Goal: Information Seeking & Learning: Find specific fact

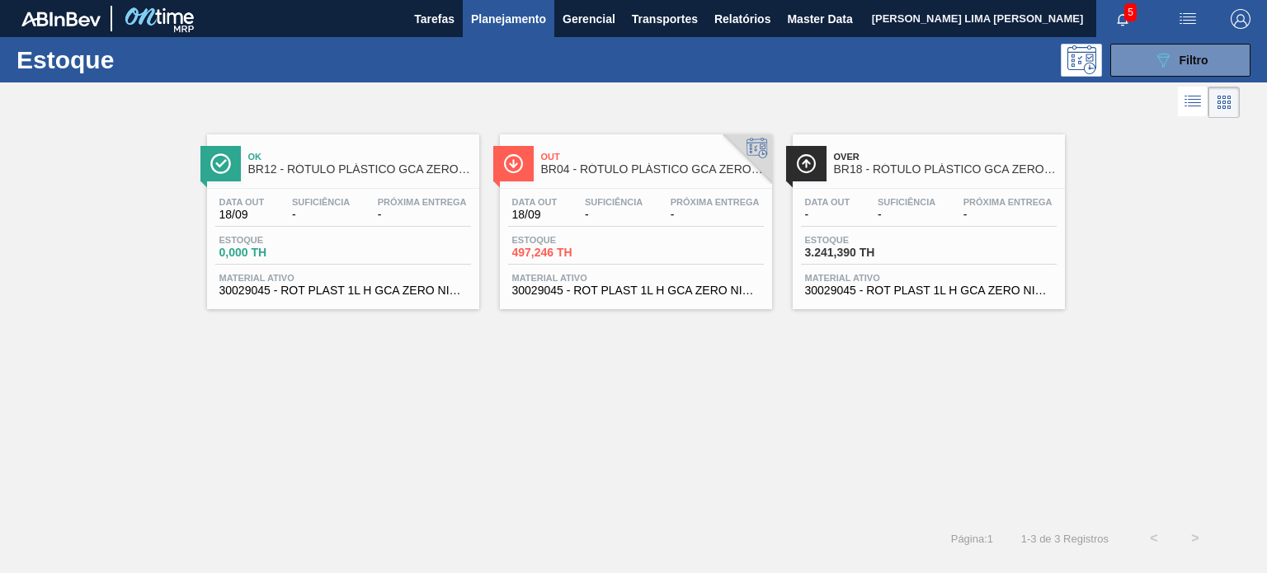
scroll to position [165, 0]
click at [1178, 81] on div "Estoque 089F7B8B-B2A5-4AFE-B5C0-19BA573D28AC Filtro" at bounding box center [633, 59] width 1267 height 45
click at [1162, 63] on icon at bounding box center [1164, 61] width 12 height 14
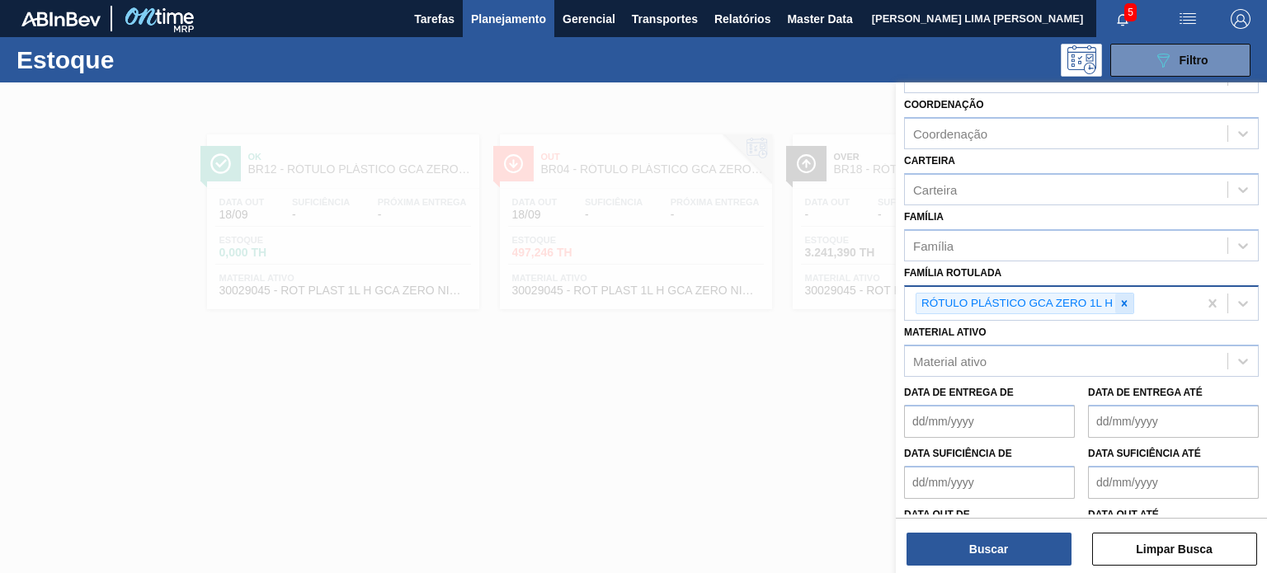
click at [1120, 306] on div at bounding box center [1124, 304] width 18 height 21
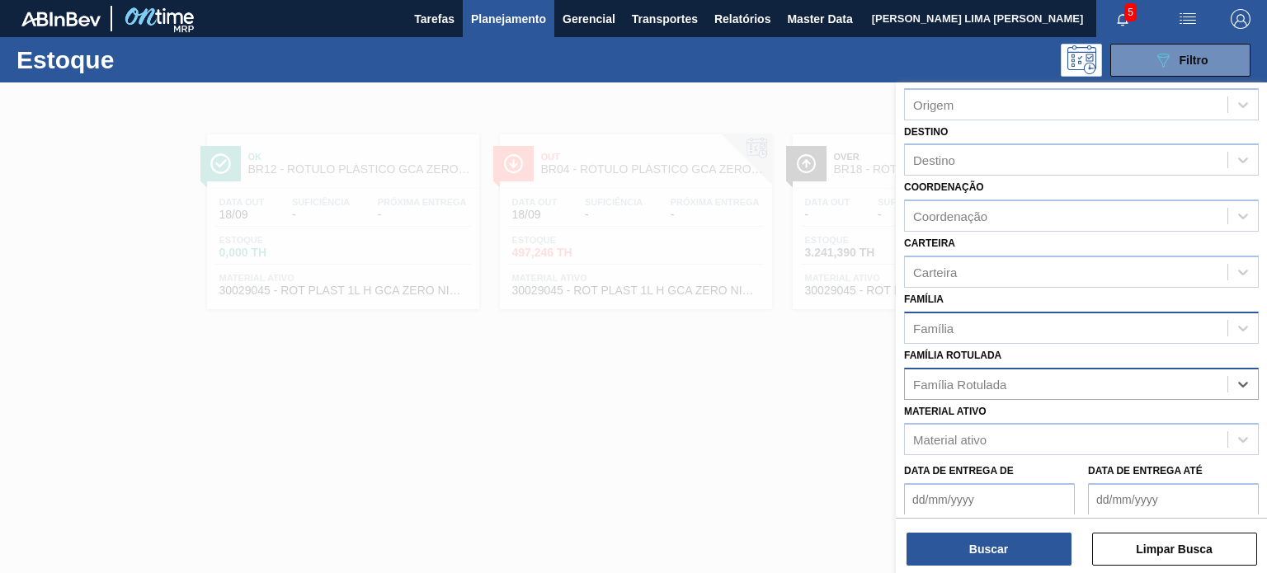
scroll to position [0, 0]
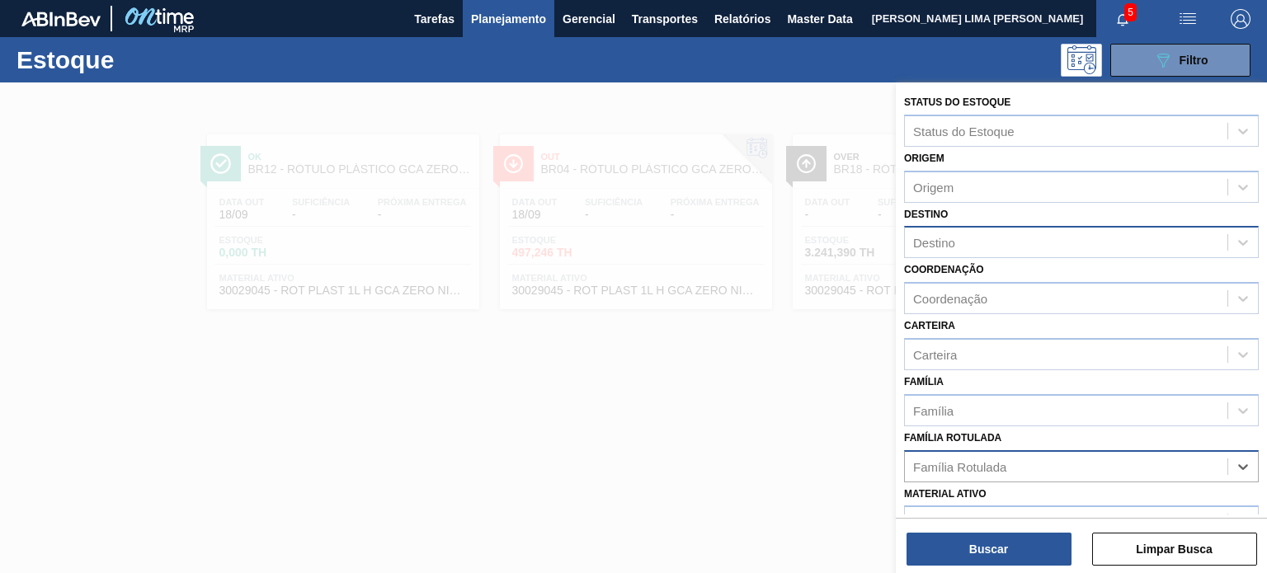
click at [959, 226] on div "Destino" at bounding box center [1081, 242] width 355 height 32
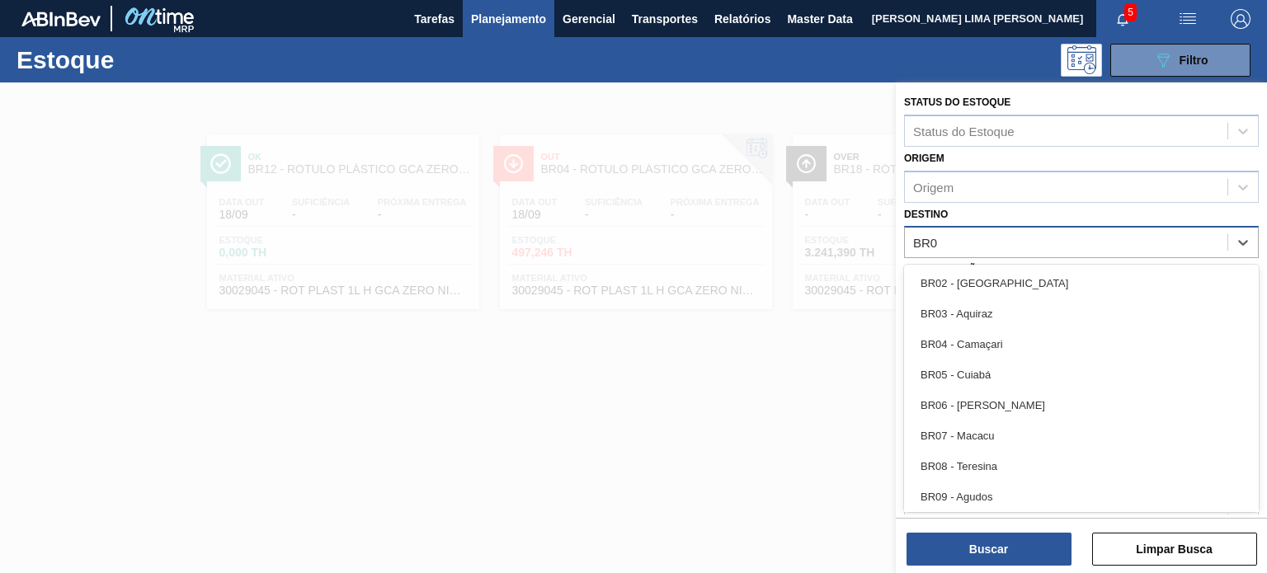
type input "BR07"
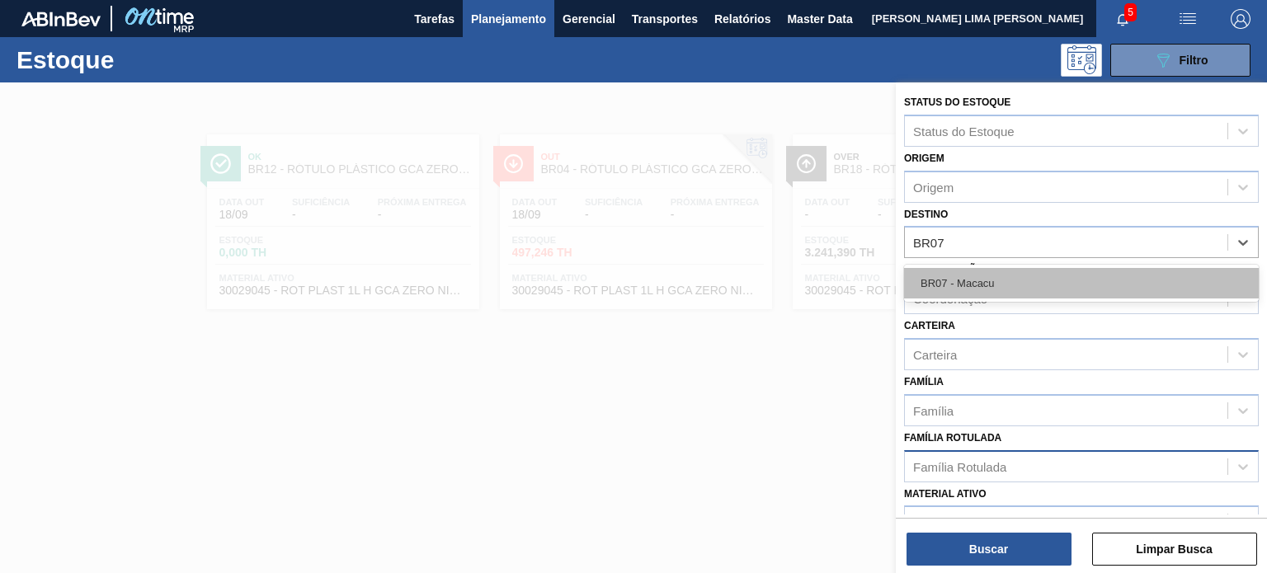
click at [940, 271] on div "BR07 - Macacu" at bounding box center [1081, 283] width 355 height 31
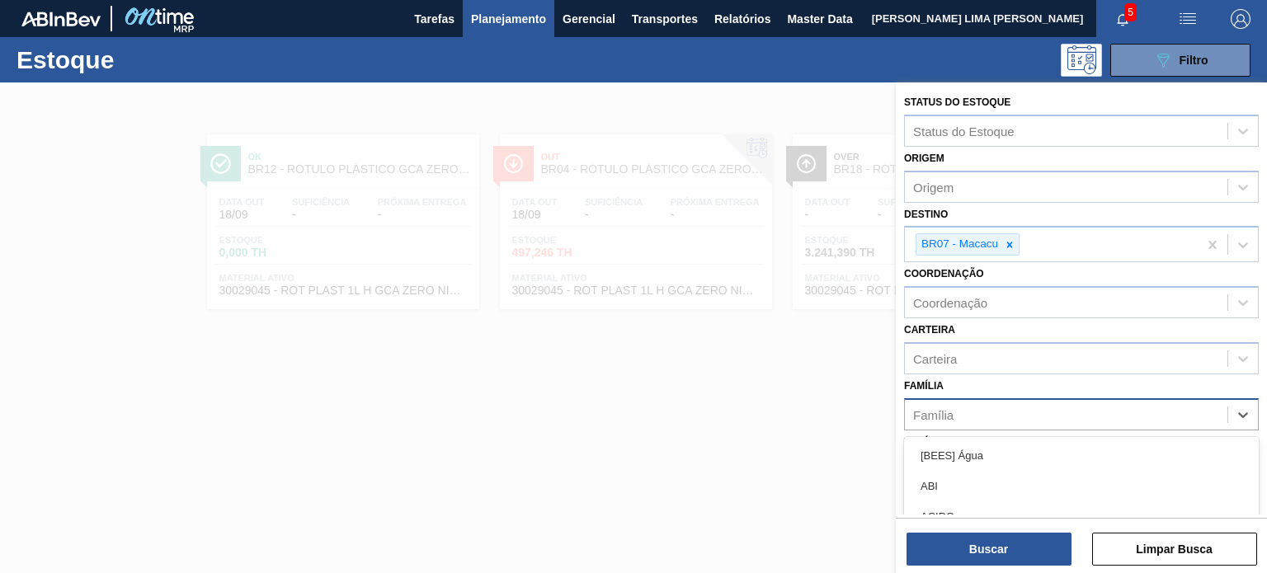
click at [937, 418] on div "Família" at bounding box center [1066, 415] width 323 height 24
click at [965, 365] on div "Carteira" at bounding box center [1066, 359] width 323 height 24
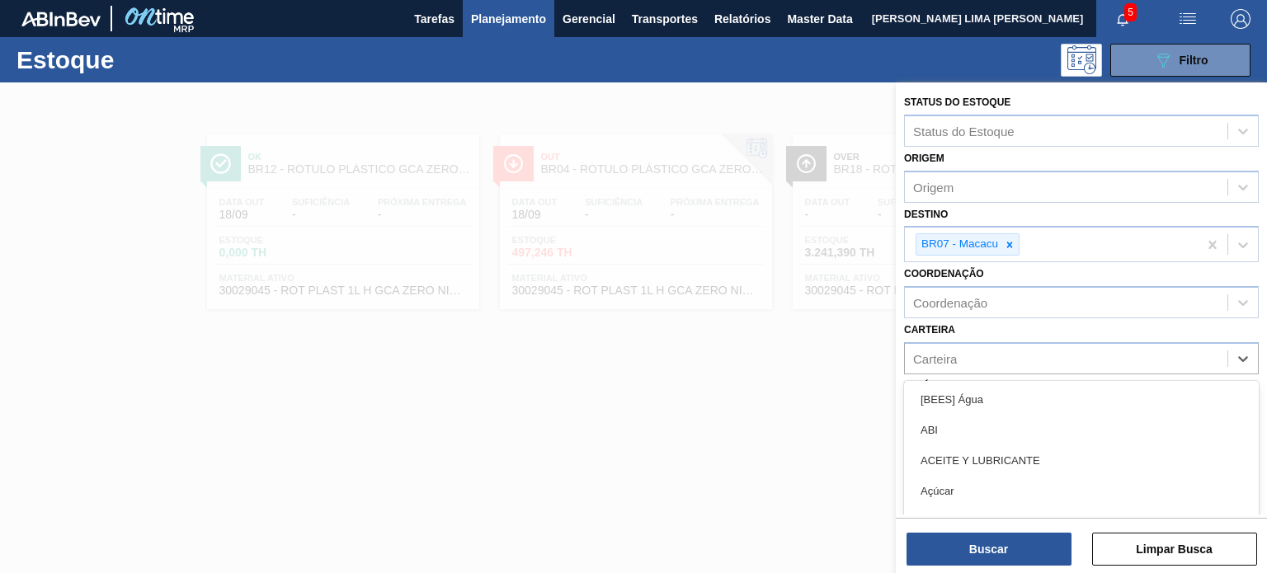
click at [957, 331] on div "Carteira option [BEES] Água focused, 1 of 101. 101 results available. Use Up an…" at bounding box center [1081, 346] width 355 height 56
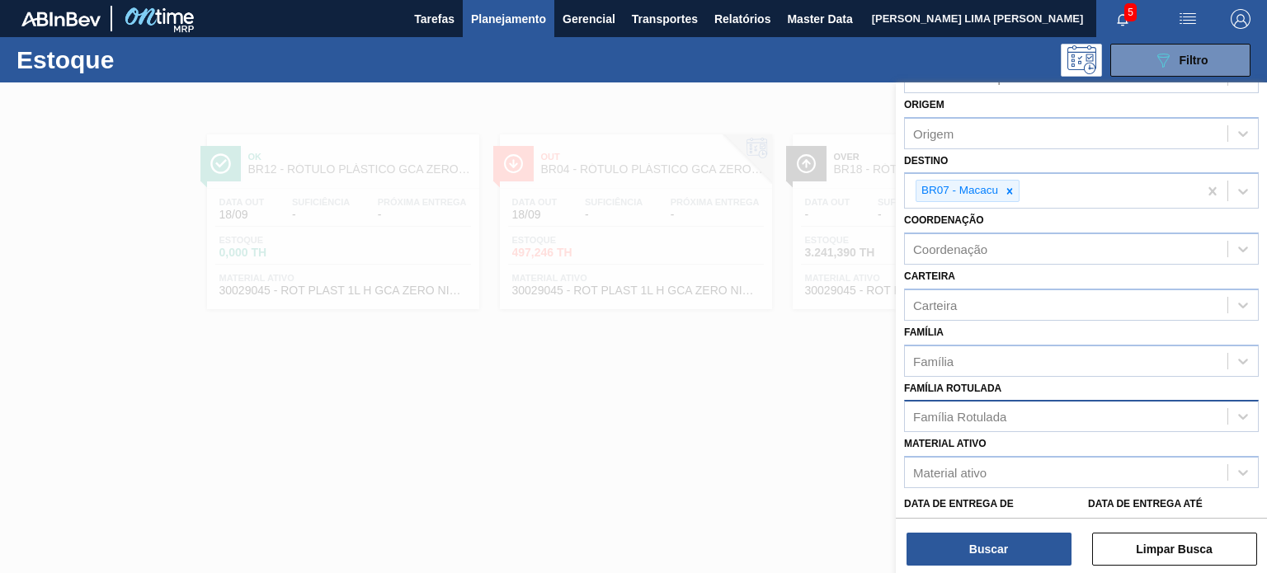
scroll to position [83, 0]
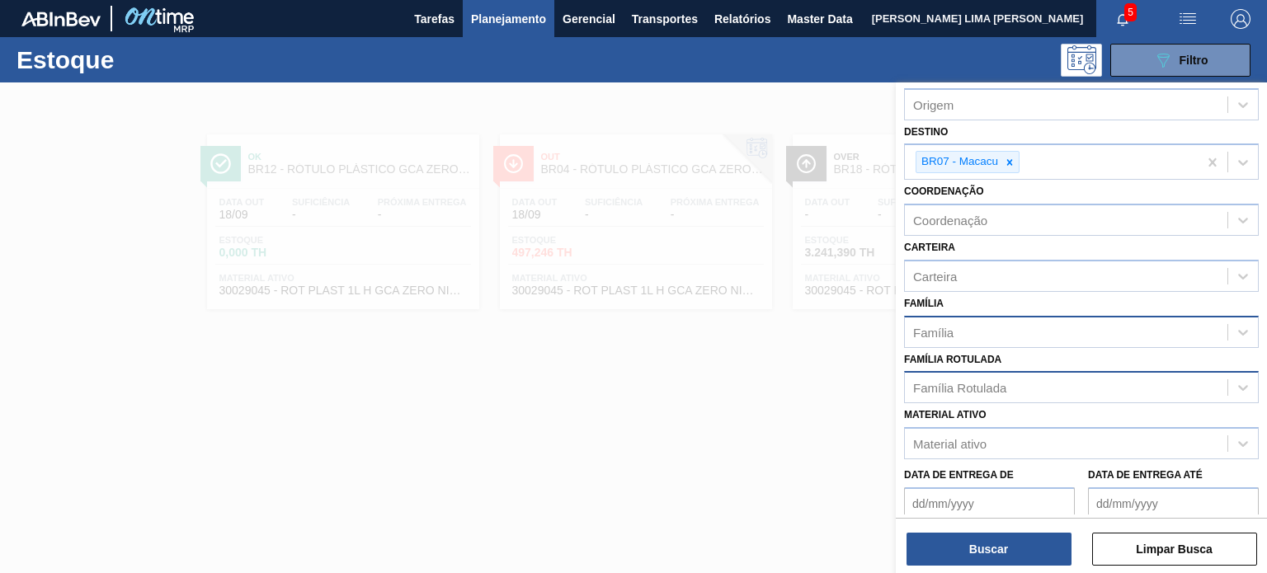
drag, startPoint x: 954, startPoint y: 323, endPoint x: 949, endPoint y: 338, distance: 15.7
click at [954, 323] on div "Família" at bounding box center [1066, 332] width 323 height 24
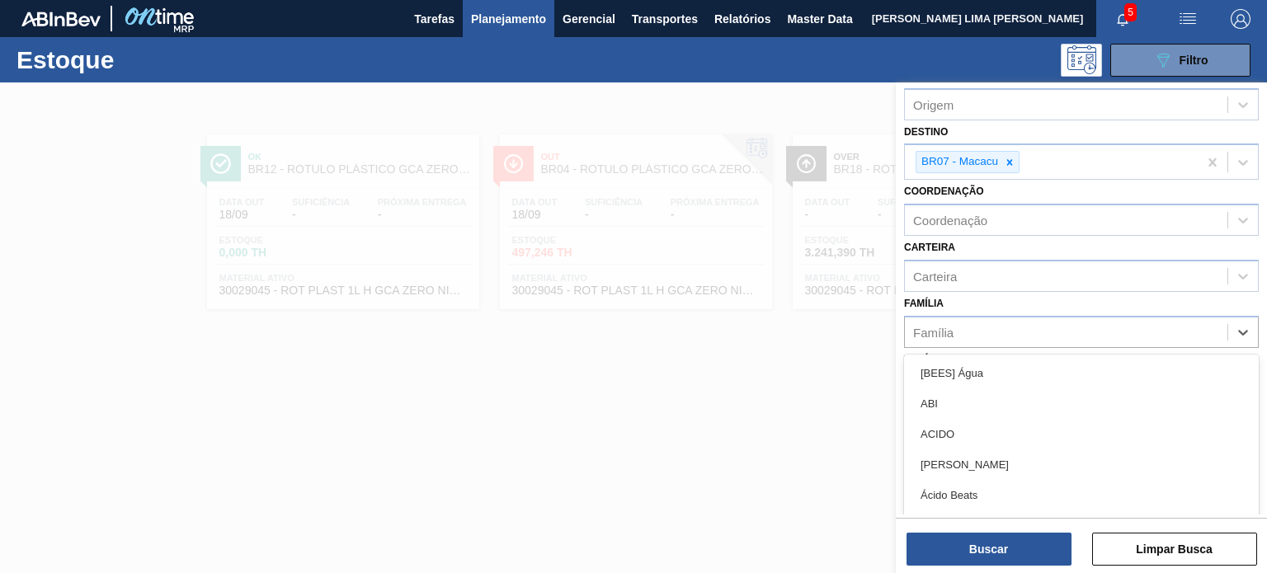
click at [960, 309] on div "Família option [BEES] Água focused, 1 of 101. 101 results available. Use Up and…" at bounding box center [1081, 320] width 355 height 56
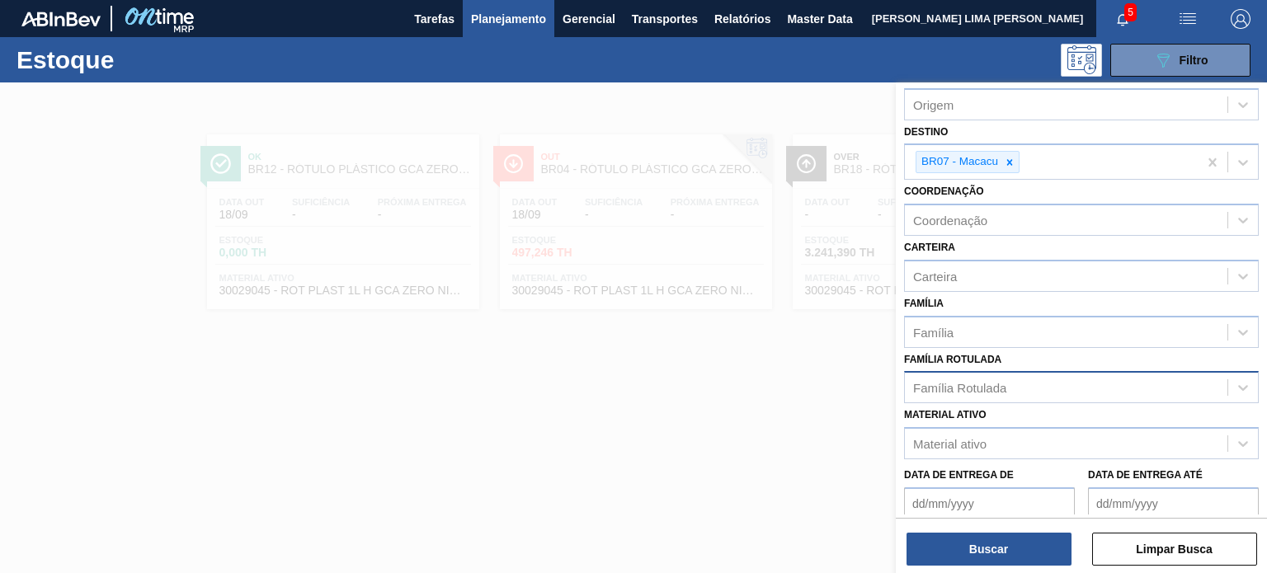
click at [960, 376] on div "Família Rotulada" at bounding box center [1066, 388] width 323 height 24
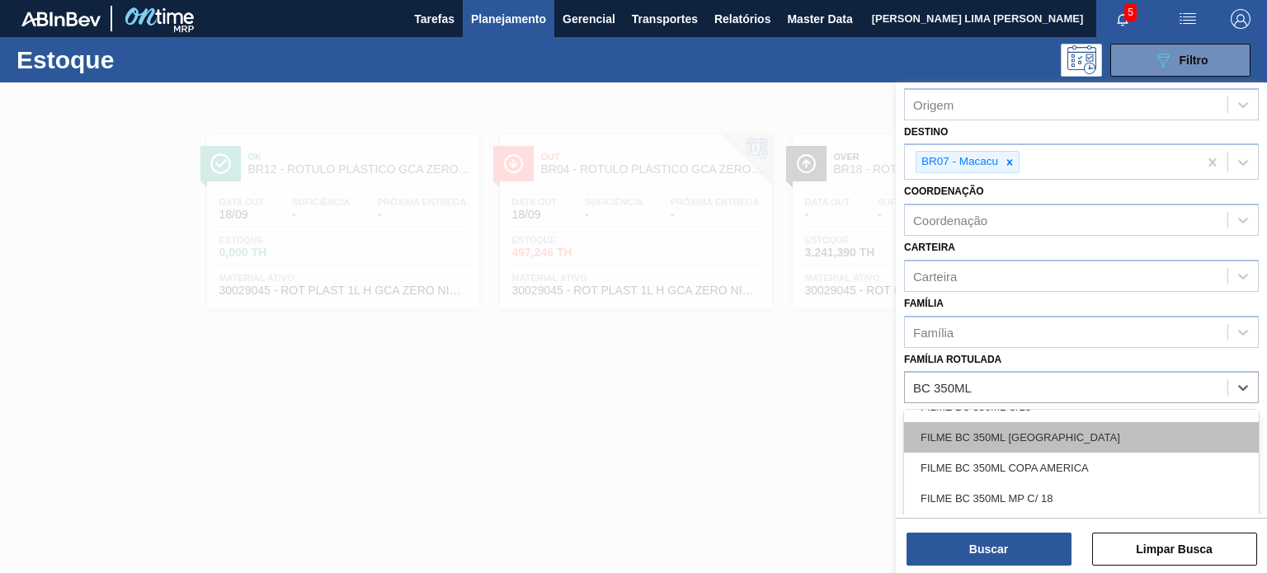
type Rotulada "BC 350ML"
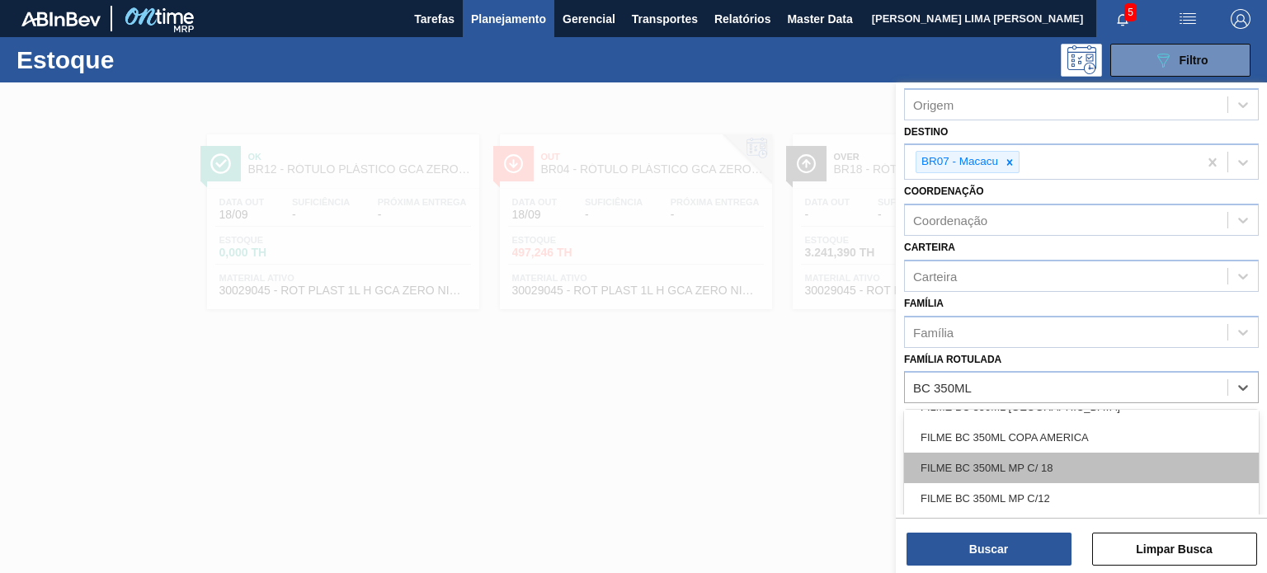
click at [1072, 461] on div "FILME BC 350ML MP C/ 18" at bounding box center [1081, 468] width 355 height 31
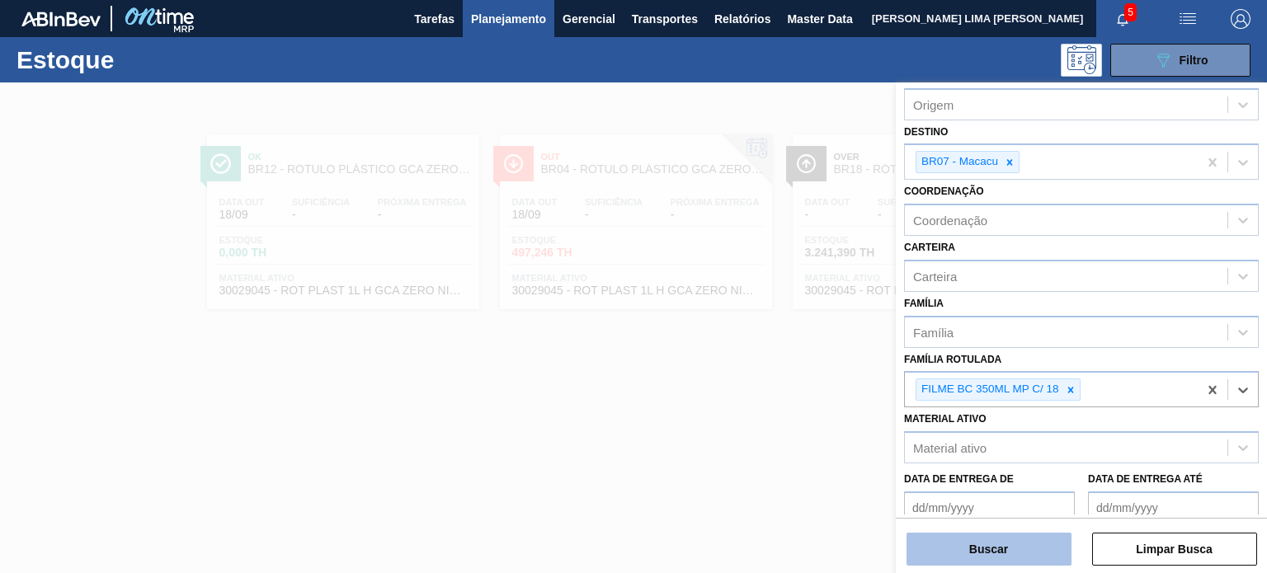
click at [1016, 543] on button "Buscar" at bounding box center [989, 549] width 165 height 33
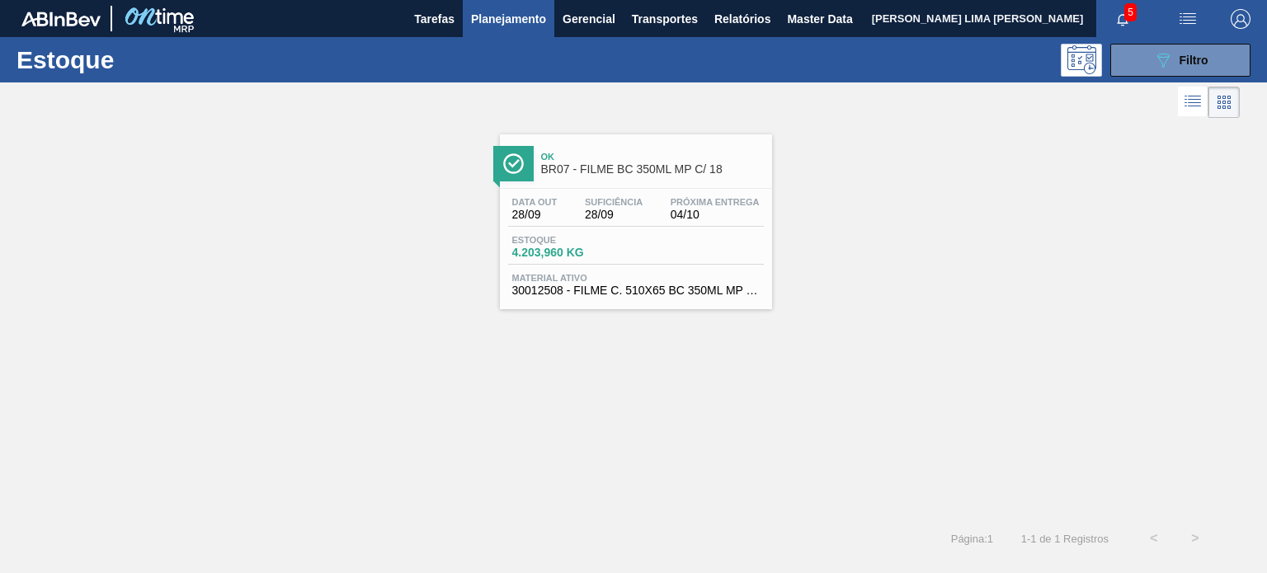
click at [681, 231] on div "Data out 28/09 Suficiência 28/09 Próxima Entrega 04/10 Estoque 4.203,960 KG Mat…" at bounding box center [636, 245] width 272 height 112
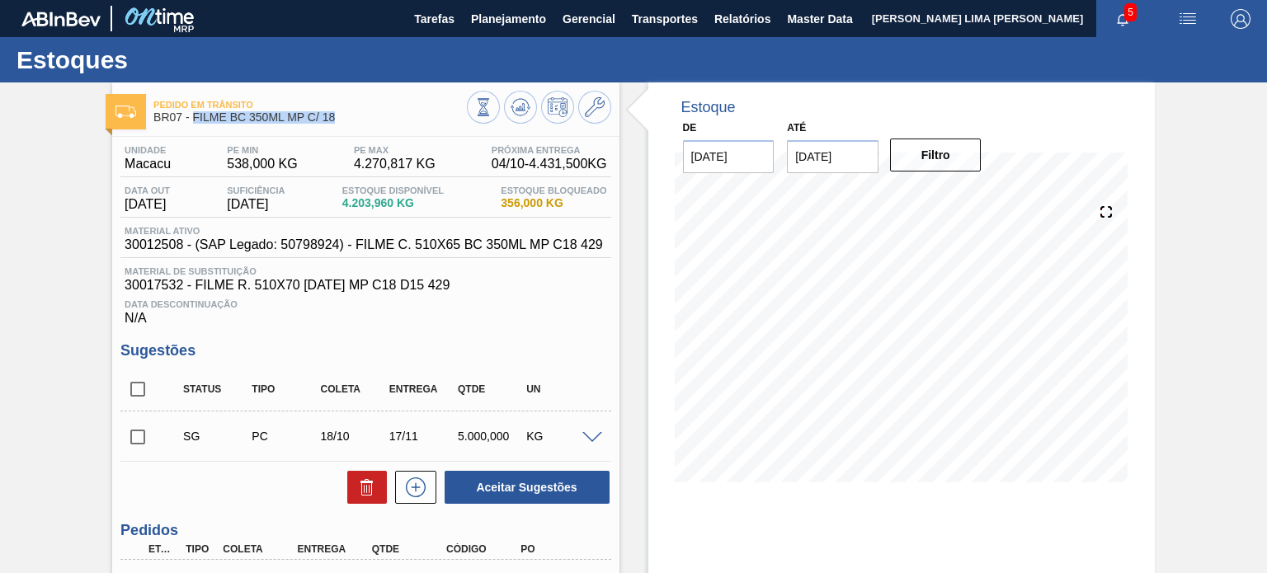
drag, startPoint x: 340, startPoint y: 120, endPoint x: 195, endPoint y: 117, distance: 145.2
click at [195, 117] on span "BR07 - FILME BC 350ML MP C/ 18" at bounding box center [309, 117] width 313 height 12
copy span "FILME BC 350ML MP C/ 18"
click at [538, 14] on span "Planejamento" at bounding box center [508, 19] width 75 height 20
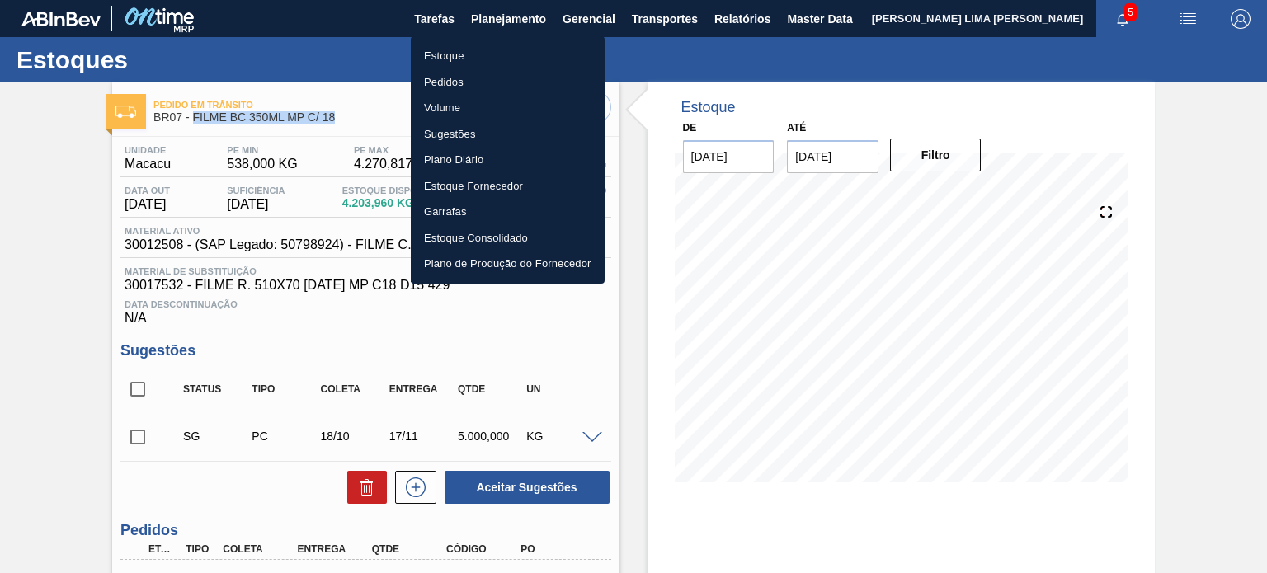
click at [479, 64] on li "Estoque" at bounding box center [508, 56] width 194 height 26
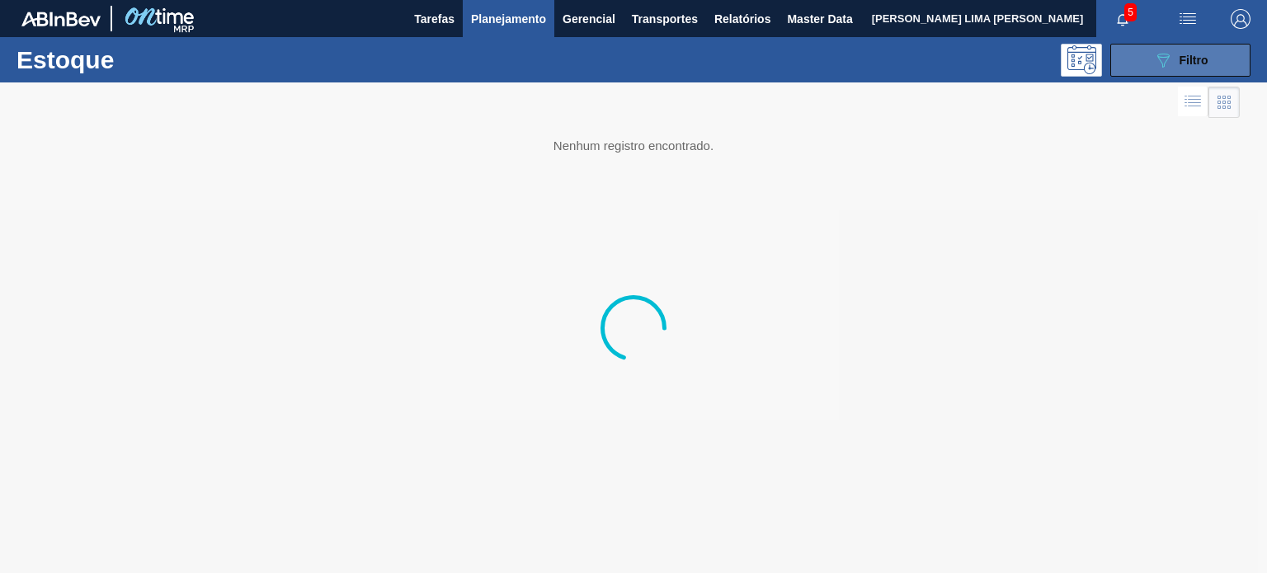
click at [1142, 58] on button "089F7B8B-B2A5-4AFE-B5C0-19BA573D28AC Filtro" at bounding box center [1180, 60] width 140 height 33
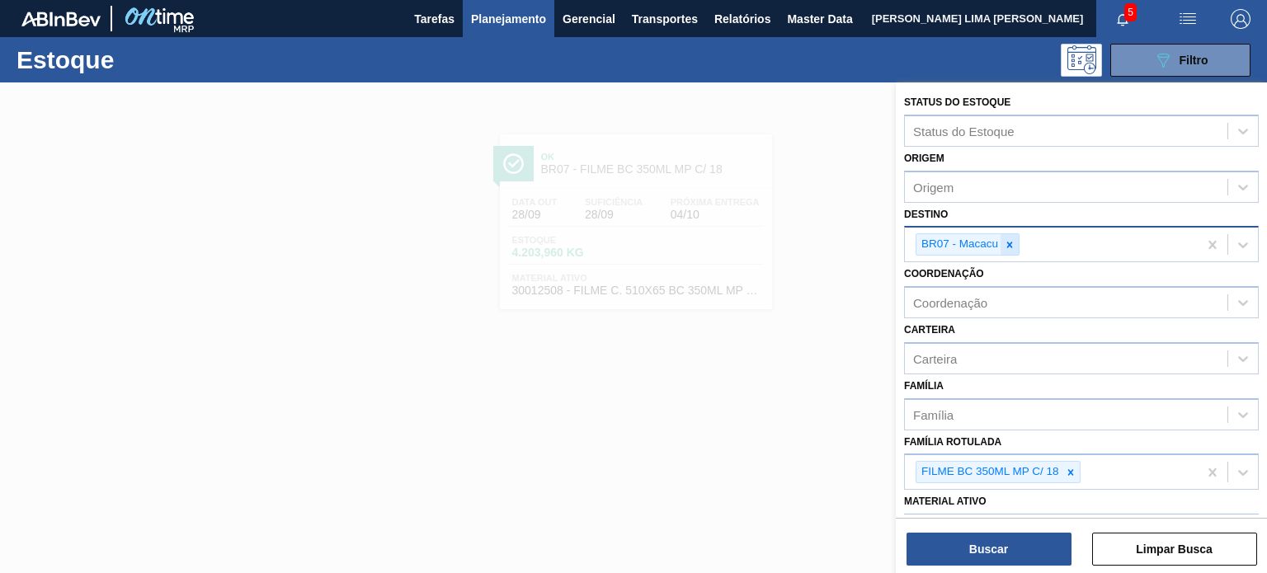
click at [1007, 242] on icon at bounding box center [1010, 245] width 6 height 6
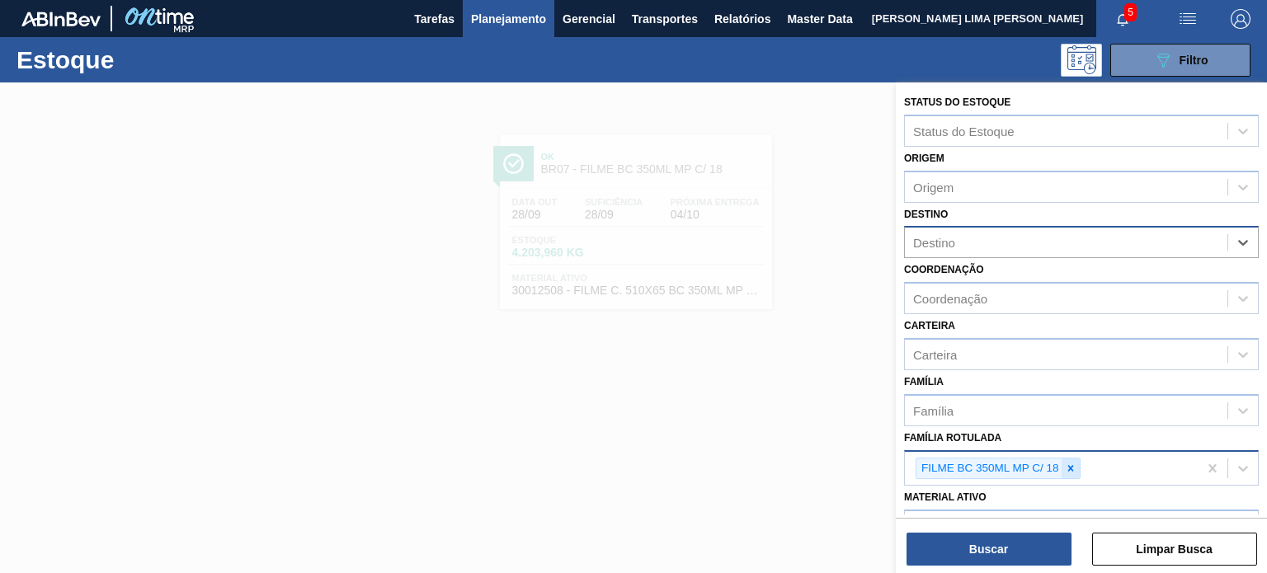
click at [1070, 464] on icon at bounding box center [1071, 469] width 12 height 12
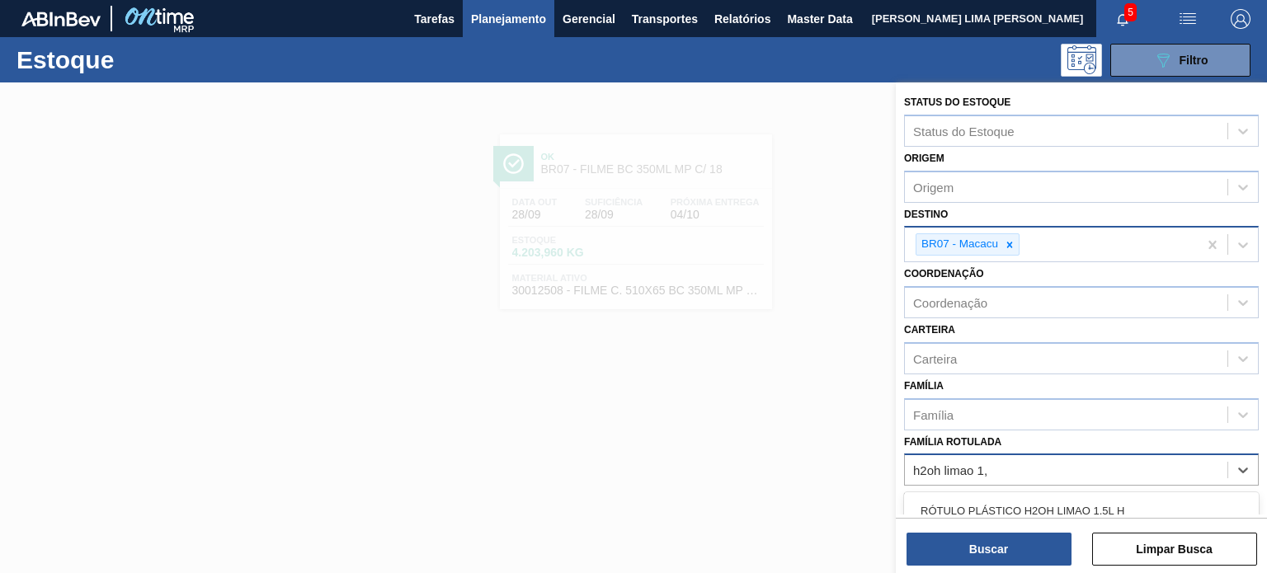
type Rotulada "h2oh limao 1,5"
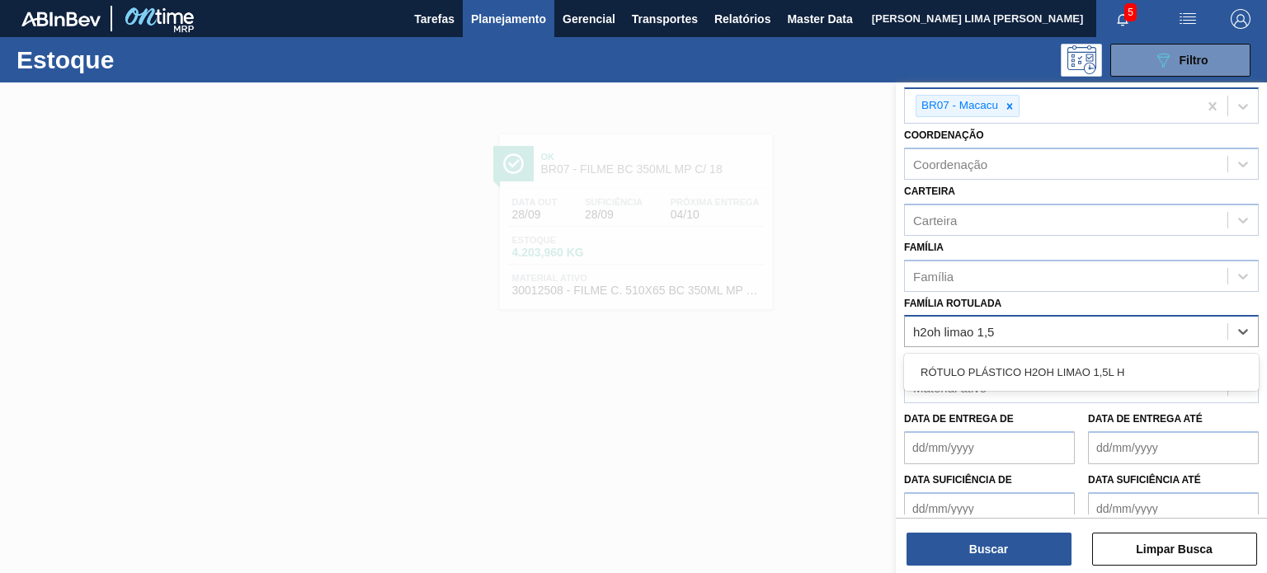
scroll to position [165, 0]
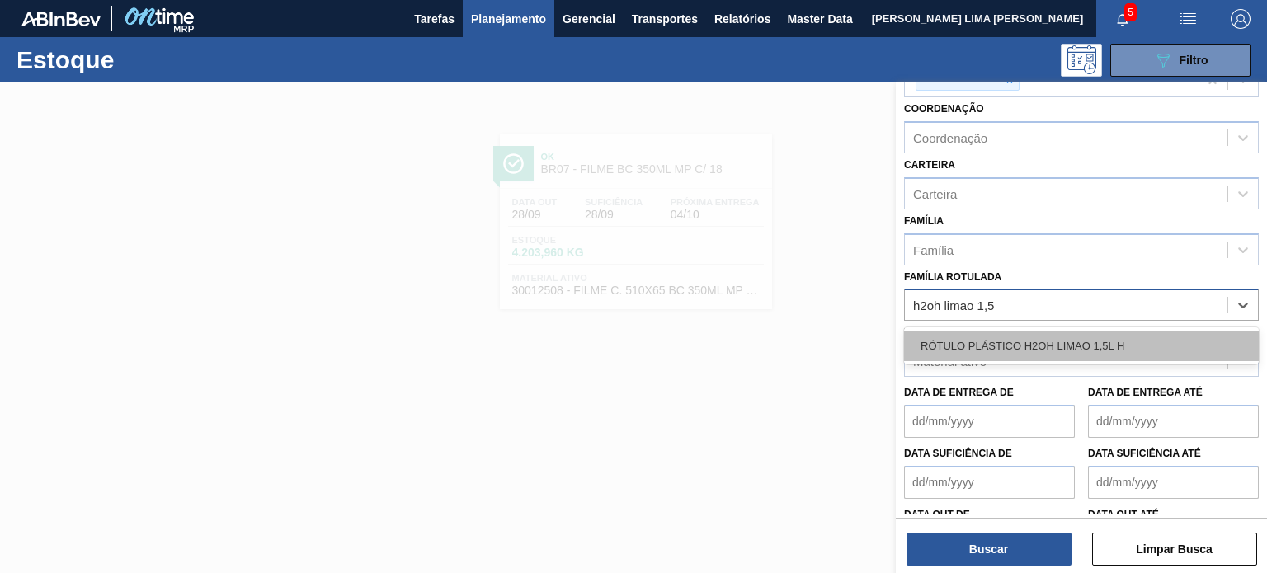
click at [1087, 347] on div "RÓTULO PLÁSTICO H2OH LIMAO 1,5L H" at bounding box center [1081, 346] width 355 height 31
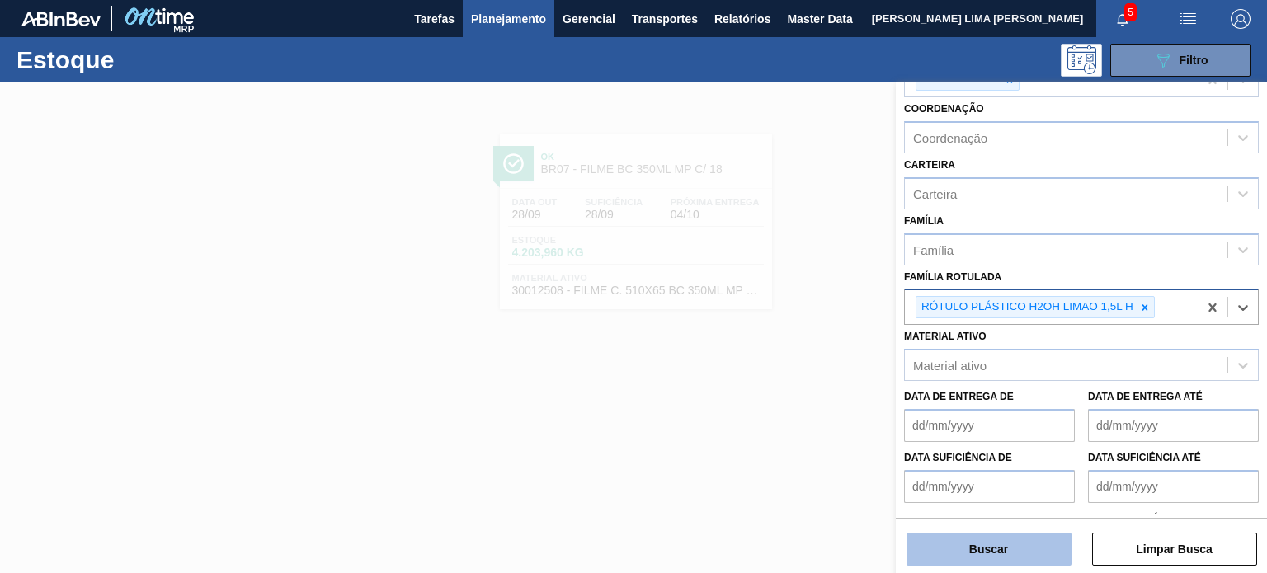
click at [1005, 545] on button "Buscar" at bounding box center [989, 549] width 165 height 33
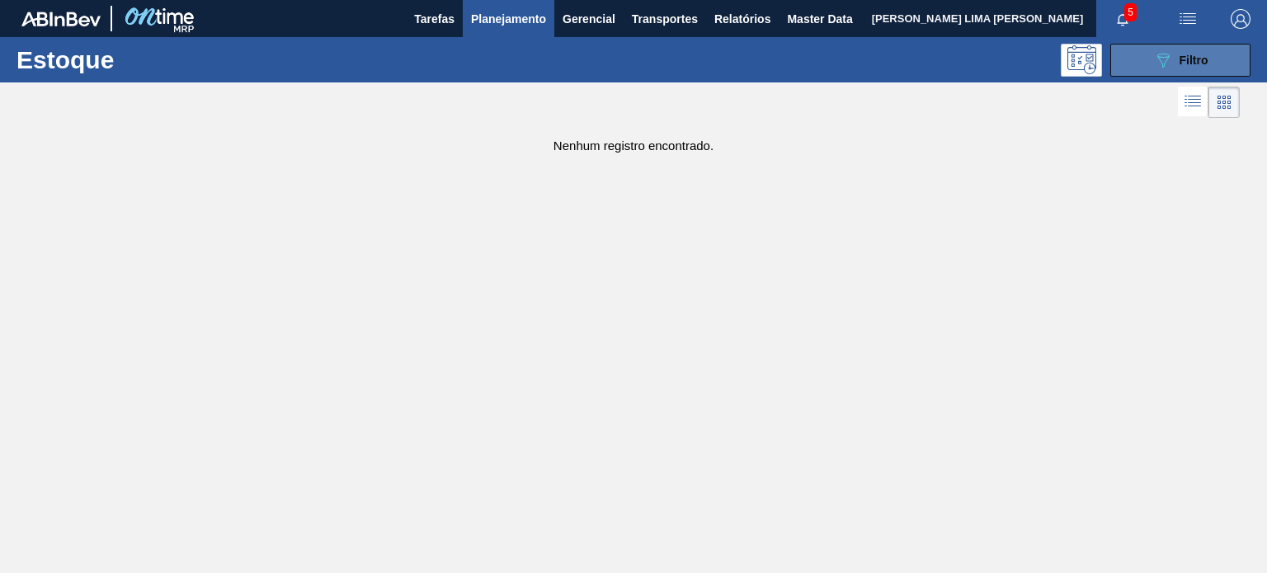
click at [1162, 74] on button "089F7B8B-B2A5-4AFE-B5C0-19BA573D28AC Filtro" at bounding box center [1180, 60] width 140 height 33
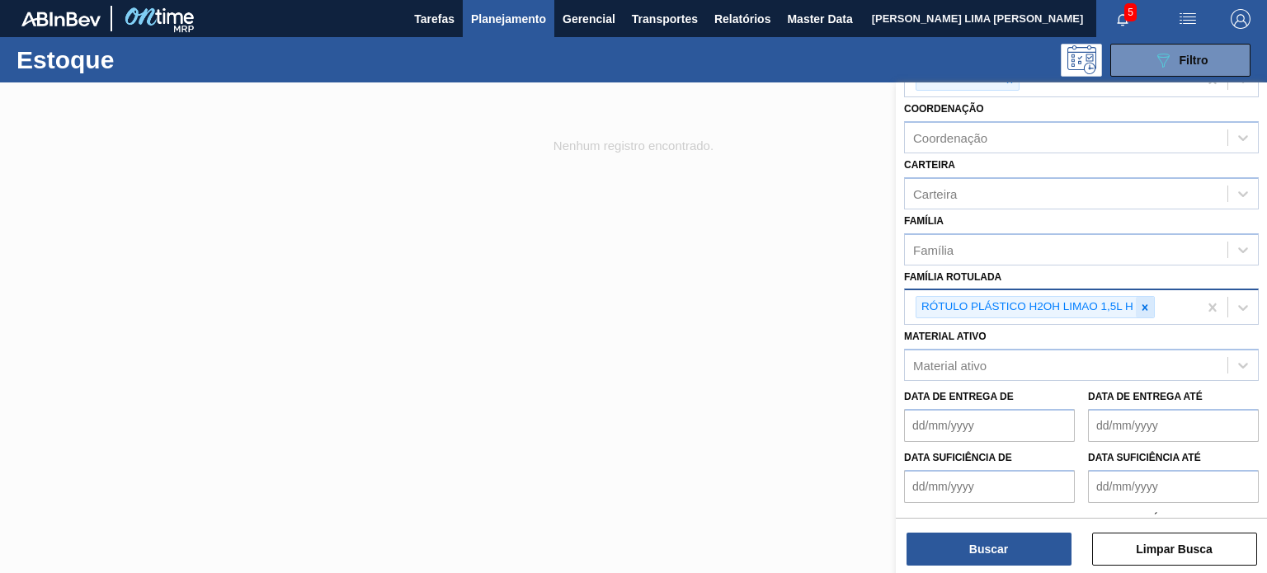
click at [1145, 309] on icon at bounding box center [1145, 308] width 12 height 12
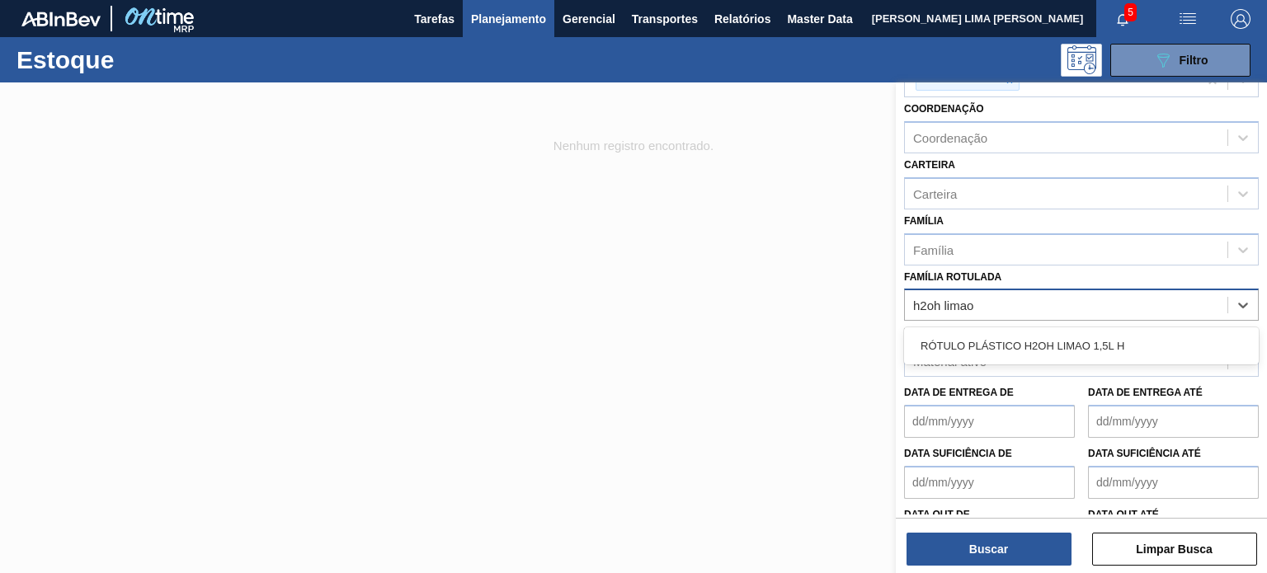
type Rotulada "h2oh limao"
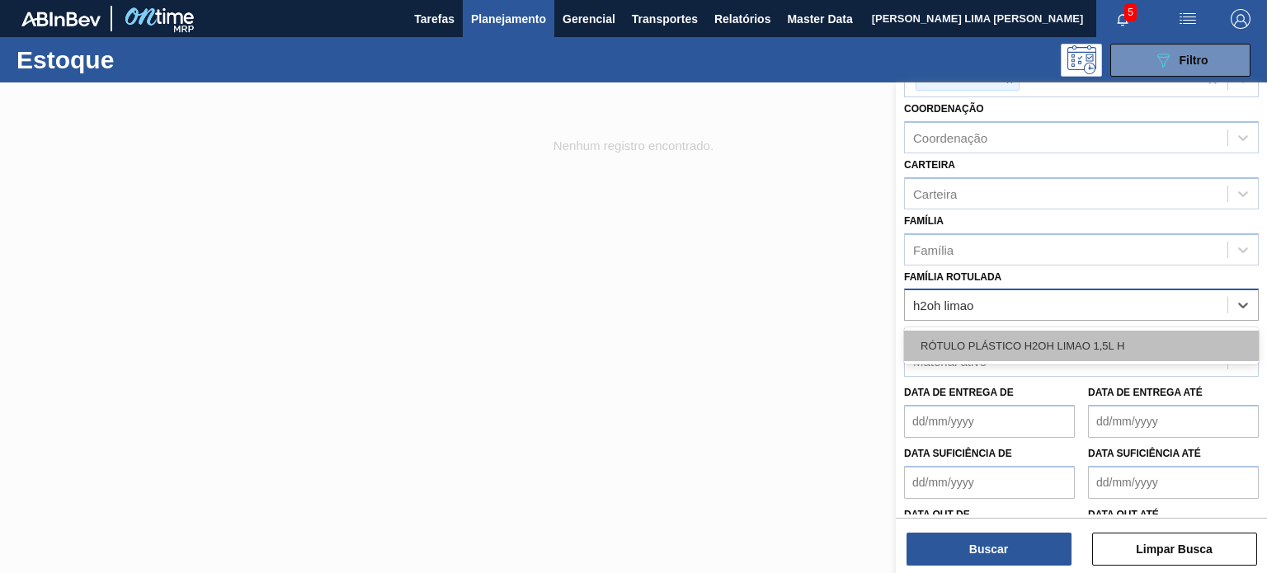
click at [1079, 331] on div "RÓTULO PLÁSTICO H2OH LIMAO 1,5L H" at bounding box center [1081, 346] width 355 height 31
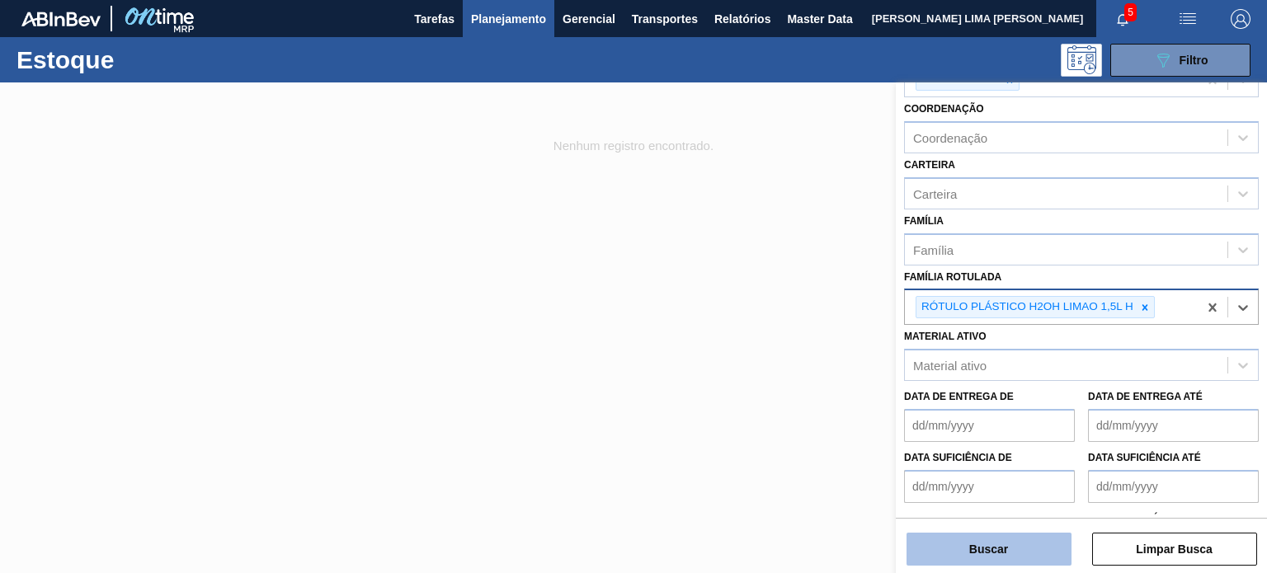
click at [973, 556] on button "Buscar" at bounding box center [989, 549] width 165 height 33
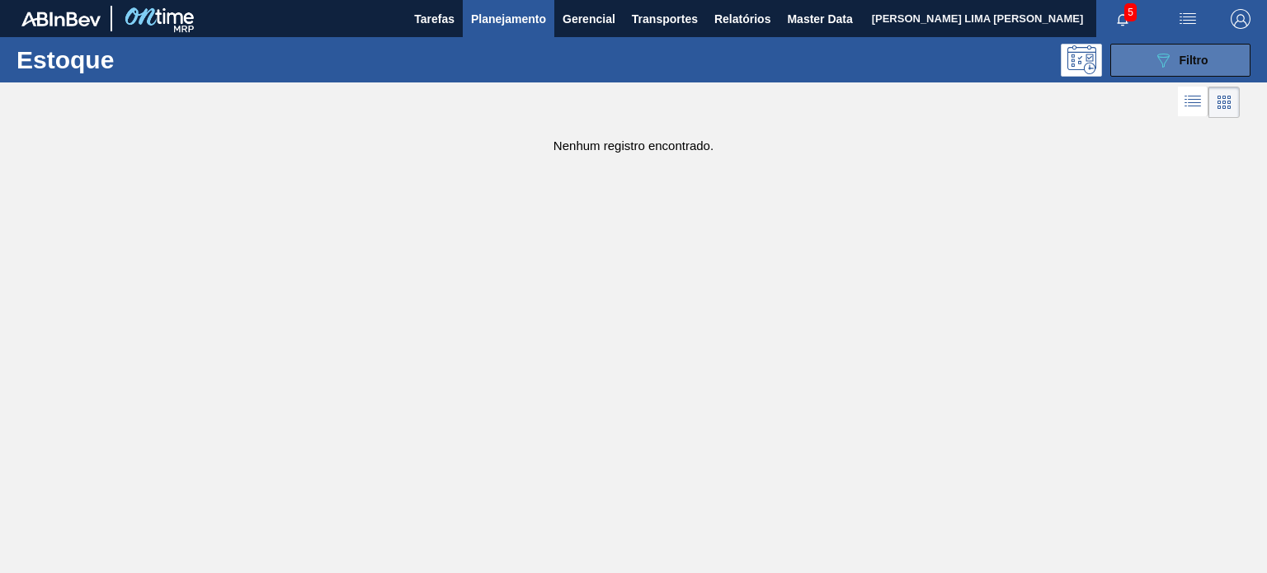
click at [1188, 47] on button "089F7B8B-B2A5-4AFE-B5C0-19BA573D28AC Filtro" at bounding box center [1180, 60] width 140 height 33
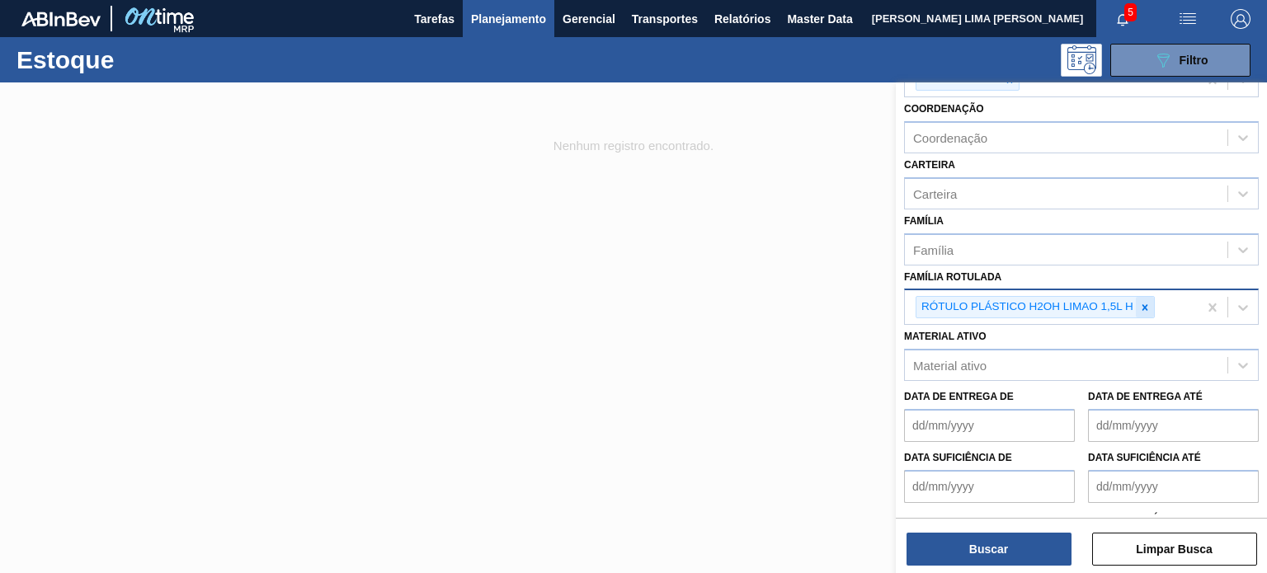
click at [1144, 309] on icon at bounding box center [1145, 308] width 12 height 12
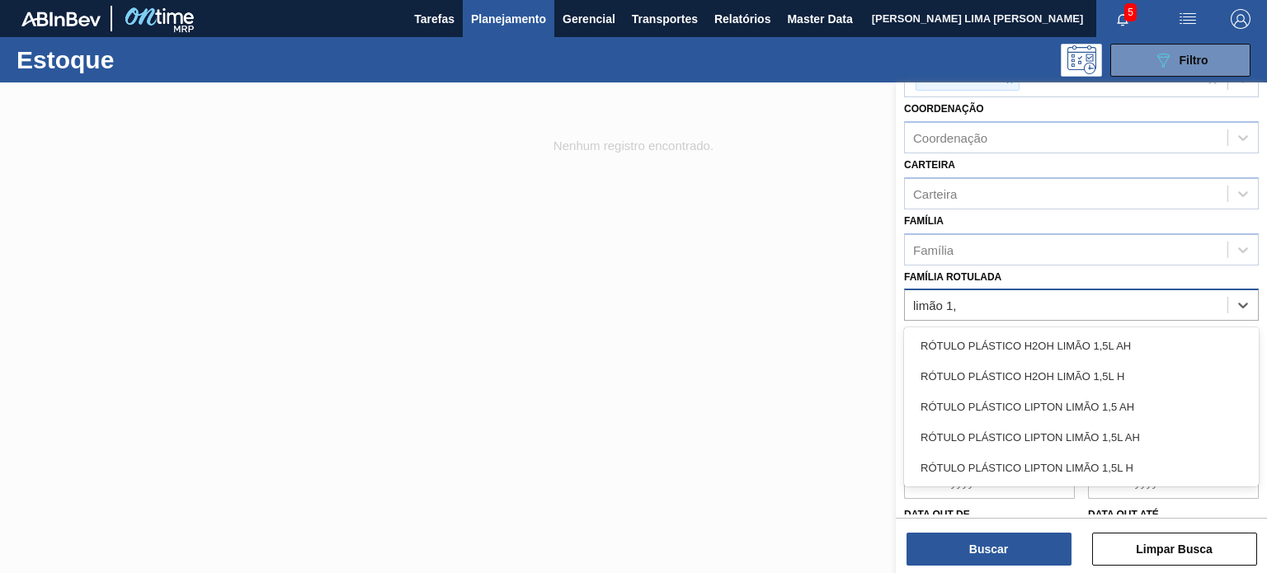
type Rotulada "limão 1,5"
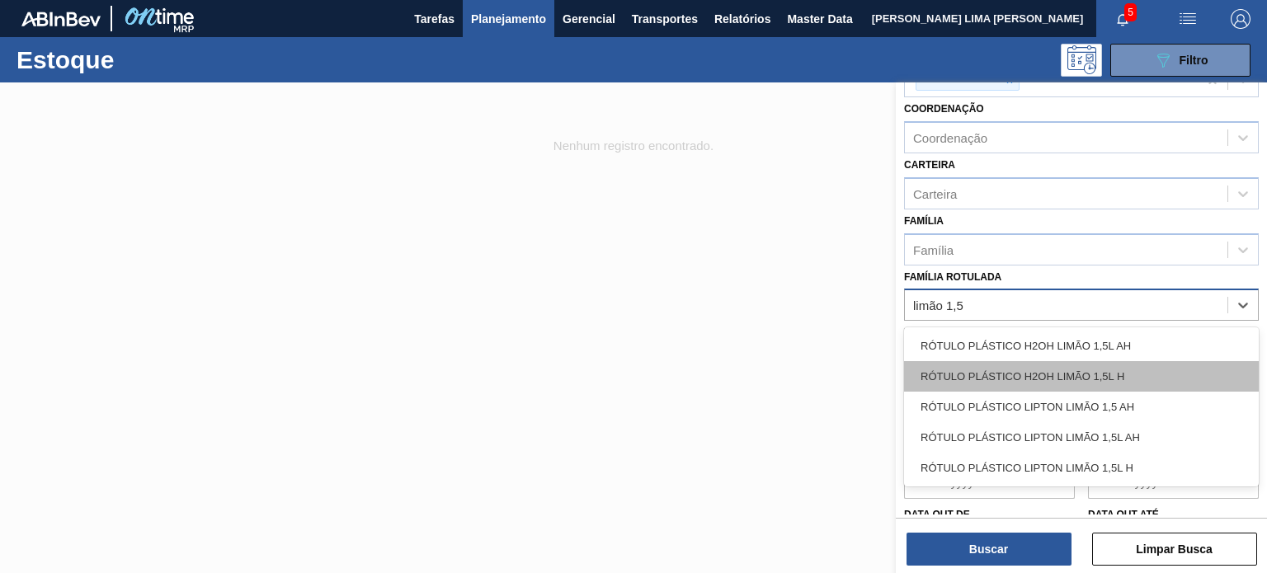
click at [1107, 370] on div "RÓTULO PLÁSTICO H2OH LIMÃO 1,5L H" at bounding box center [1081, 376] width 355 height 31
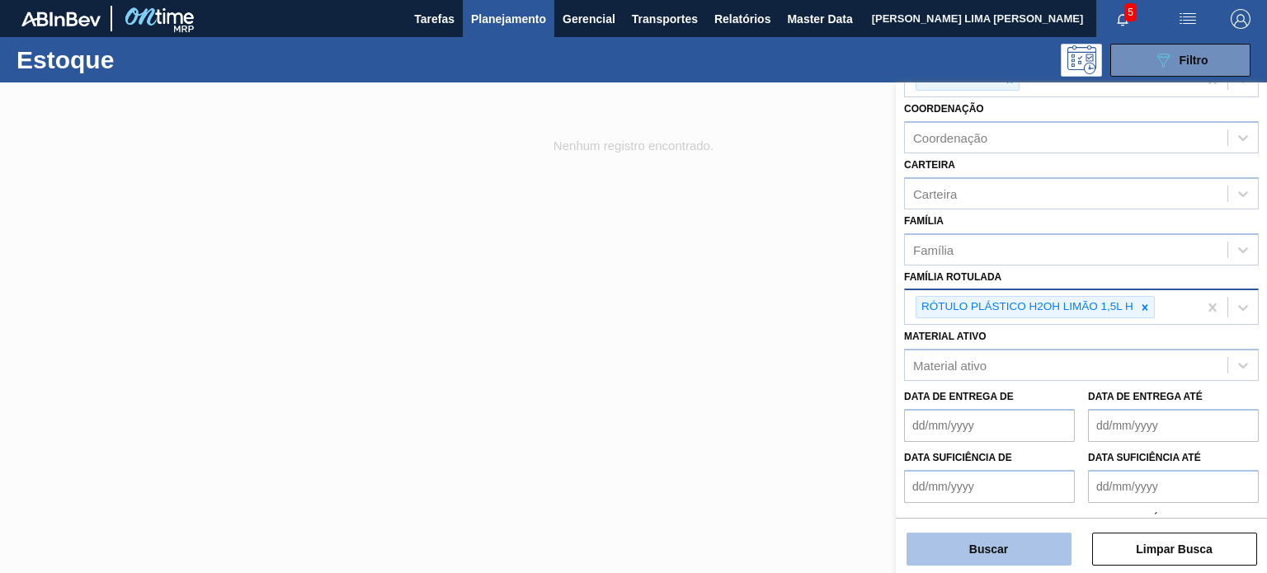
click at [1021, 546] on button "Buscar" at bounding box center [989, 549] width 165 height 33
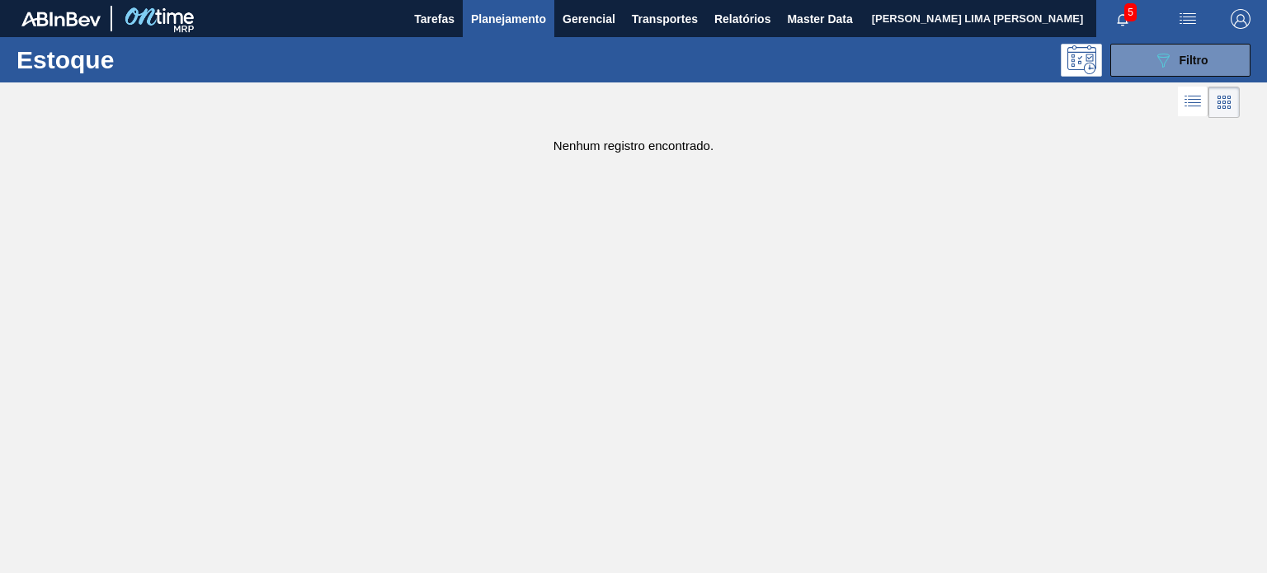
click at [1137, 87] on div at bounding box center [620, 103] width 1240 height 40
click at [1132, 59] on button "089F7B8B-B2A5-4AFE-B5C0-19BA573D28AC Filtro" at bounding box center [1180, 60] width 140 height 33
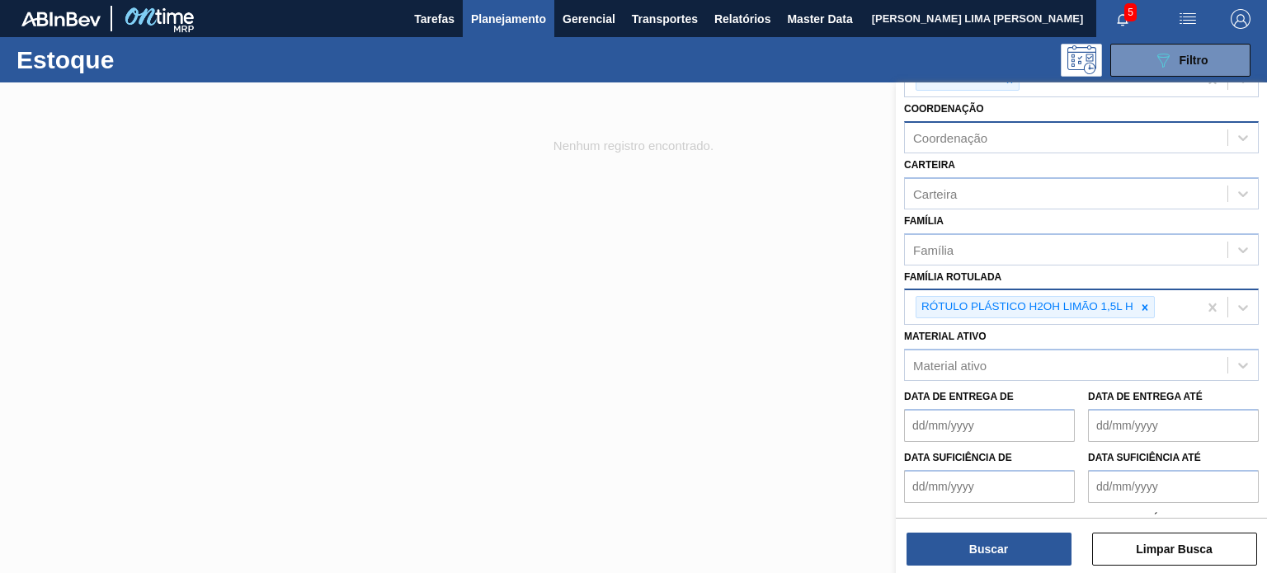
scroll to position [0, 0]
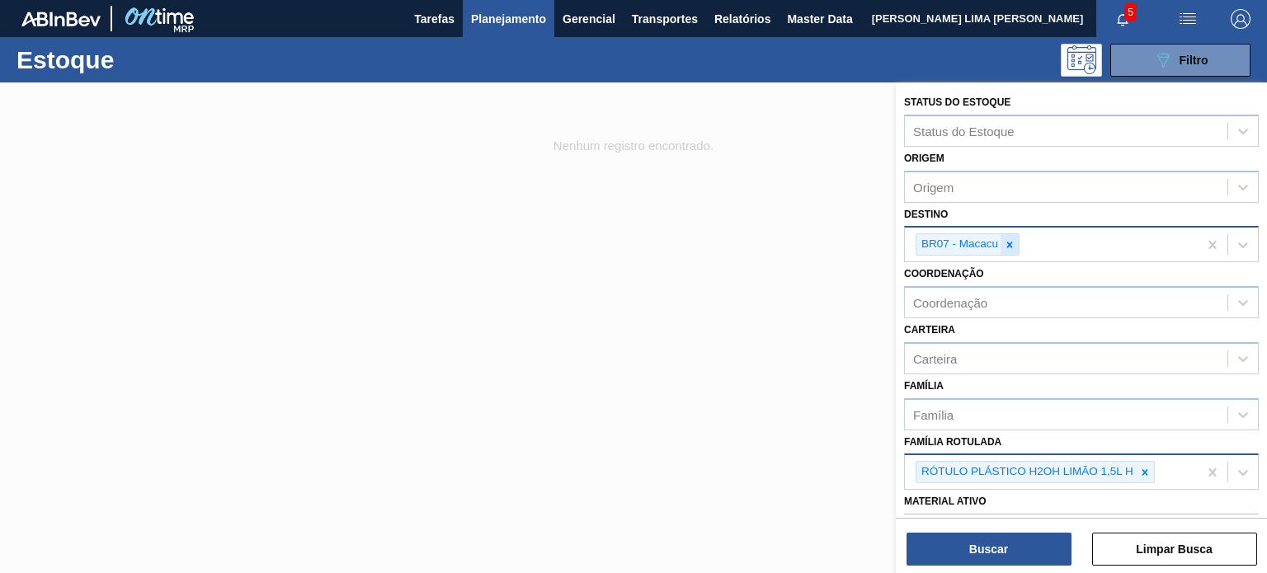
click at [1009, 239] on icon at bounding box center [1010, 245] width 12 height 12
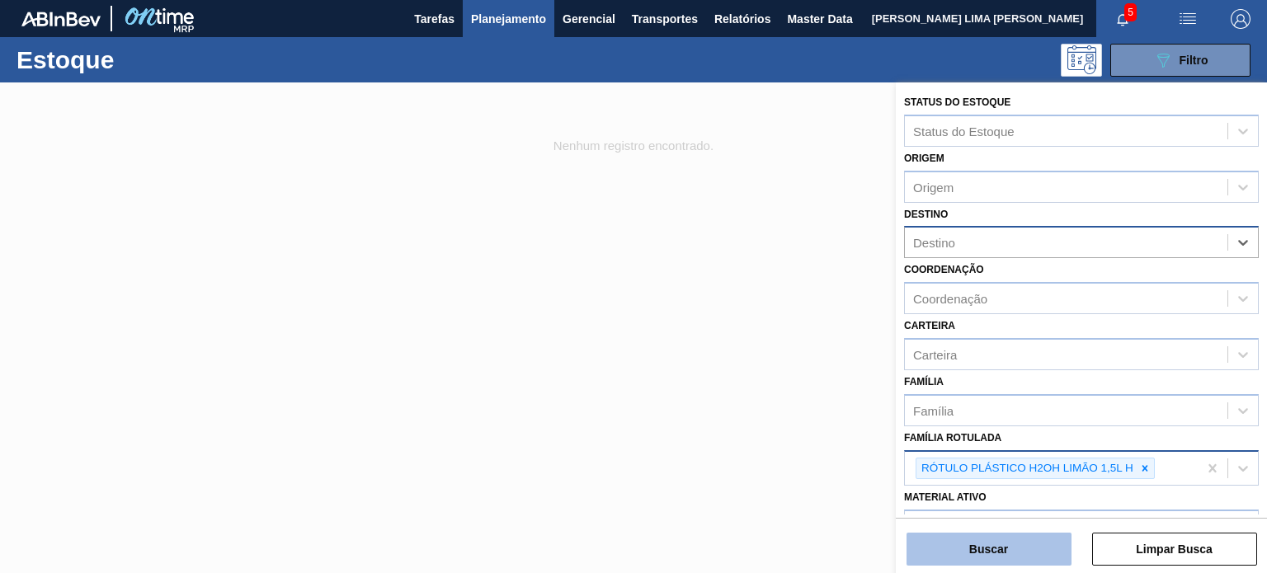
click at [1008, 553] on button "Buscar" at bounding box center [989, 549] width 165 height 33
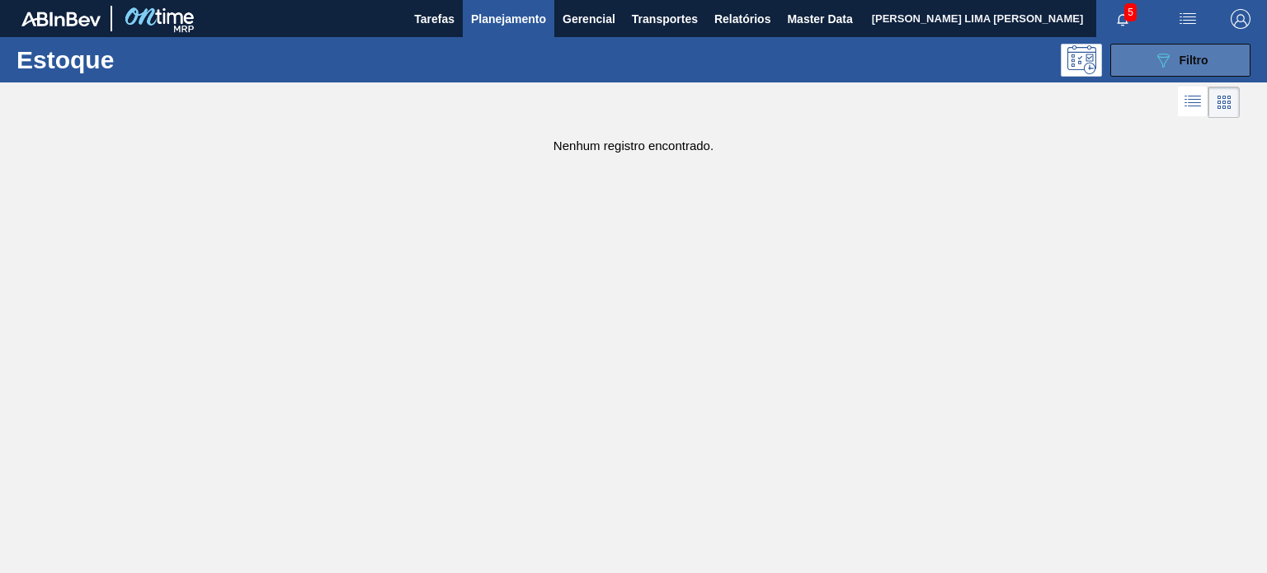
click at [1167, 71] on button "089F7B8B-B2A5-4AFE-B5C0-19BA573D28AC Filtro" at bounding box center [1180, 60] width 140 height 33
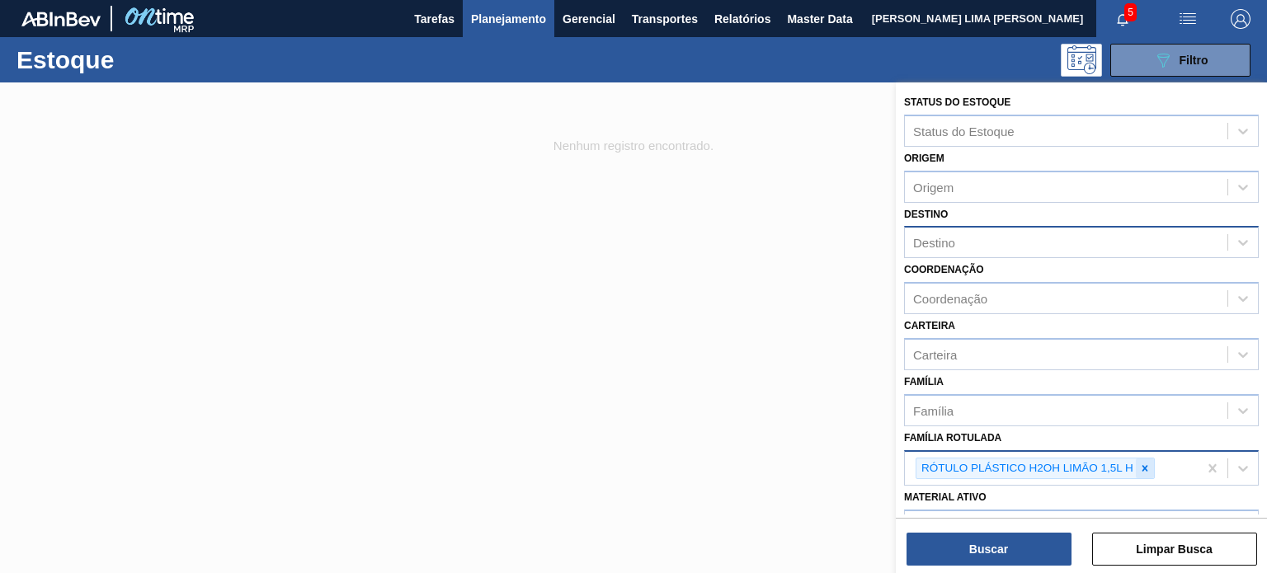
click at [1146, 465] on icon at bounding box center [1145, 469] width 12 height 12
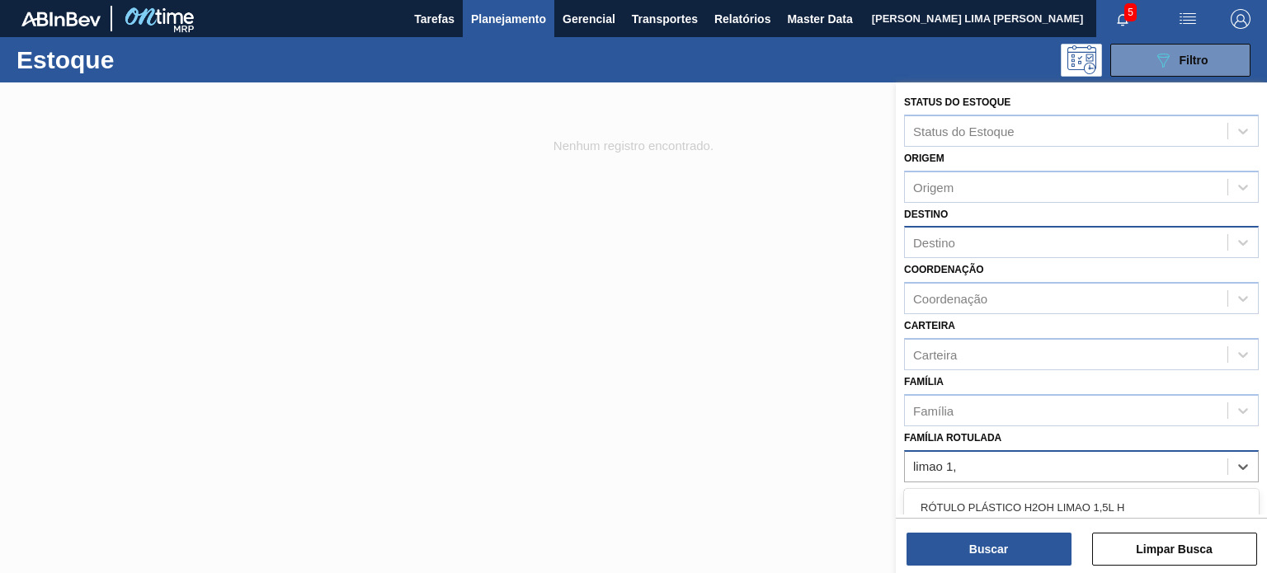
type Rotulada "limao 1,5"
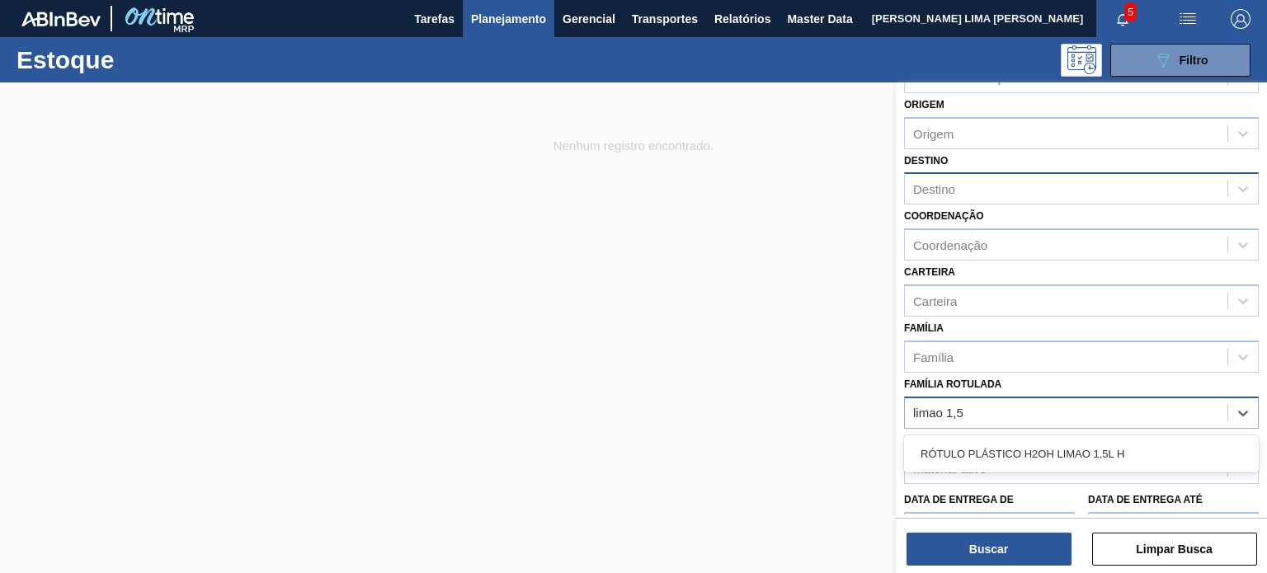
scroll to position [83, 0]
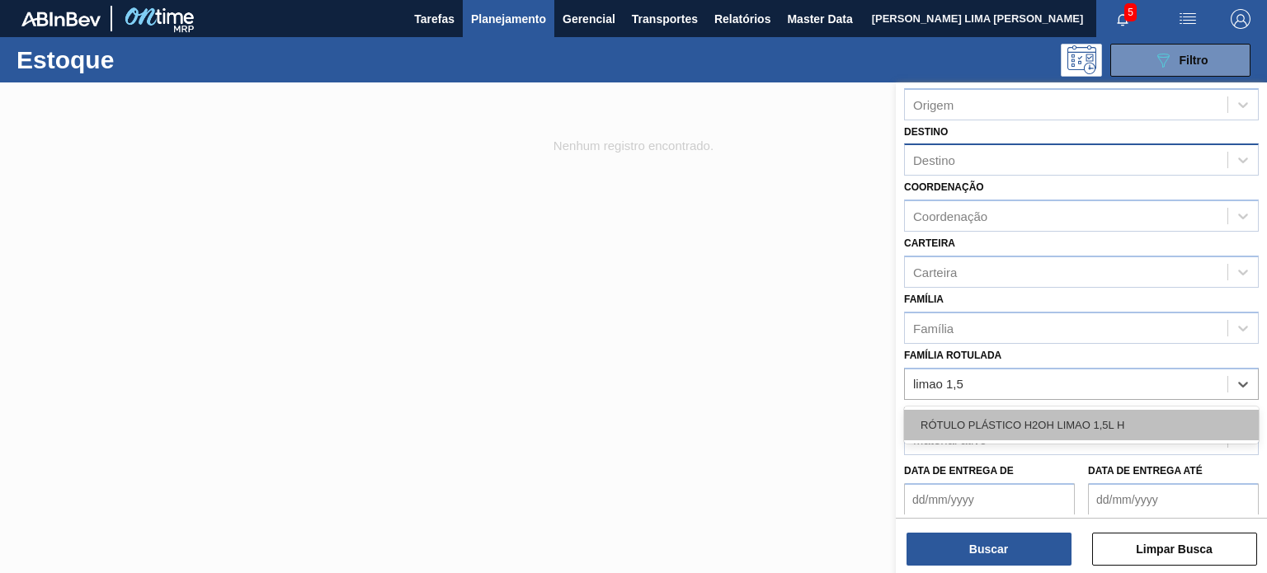
drag, startPoint x: 1129, startPoint y: 422, endPoint x: 1081, endPoint y: 521, distance: 109.2
click at [1129, 422] on div "RÓTULO PLÁSTICO H2OH LIMAO 1,5L H" at bounding box center [1081, 425] width 355 height 31
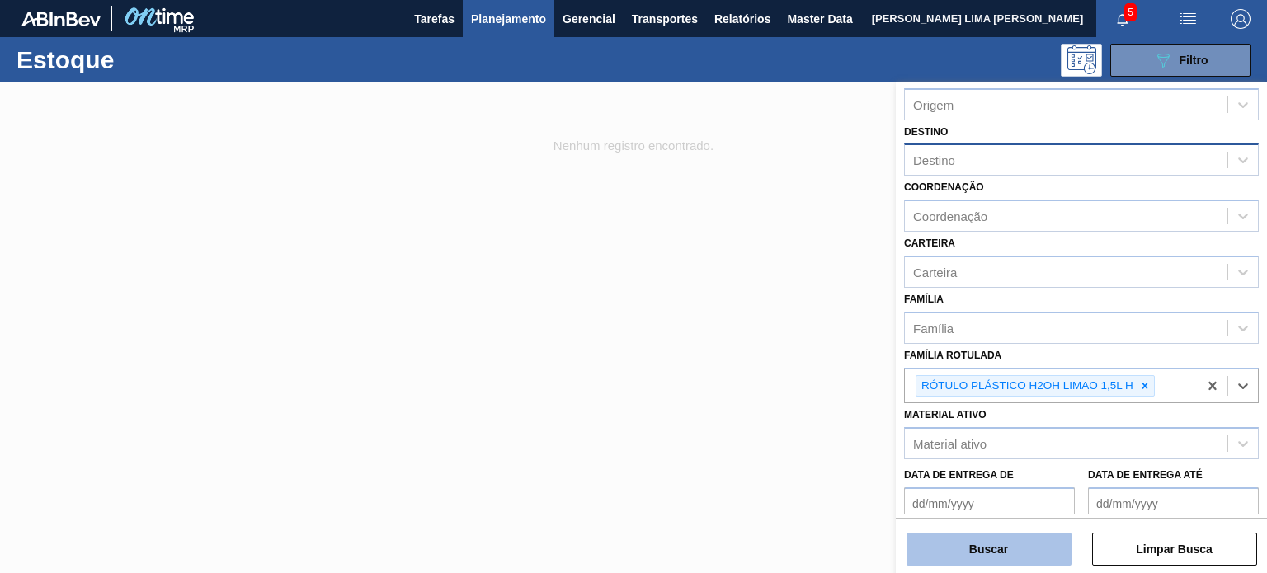
click at [1057, 547] on button "Buscar" at bounding box center [989, 549] width 165 height 33
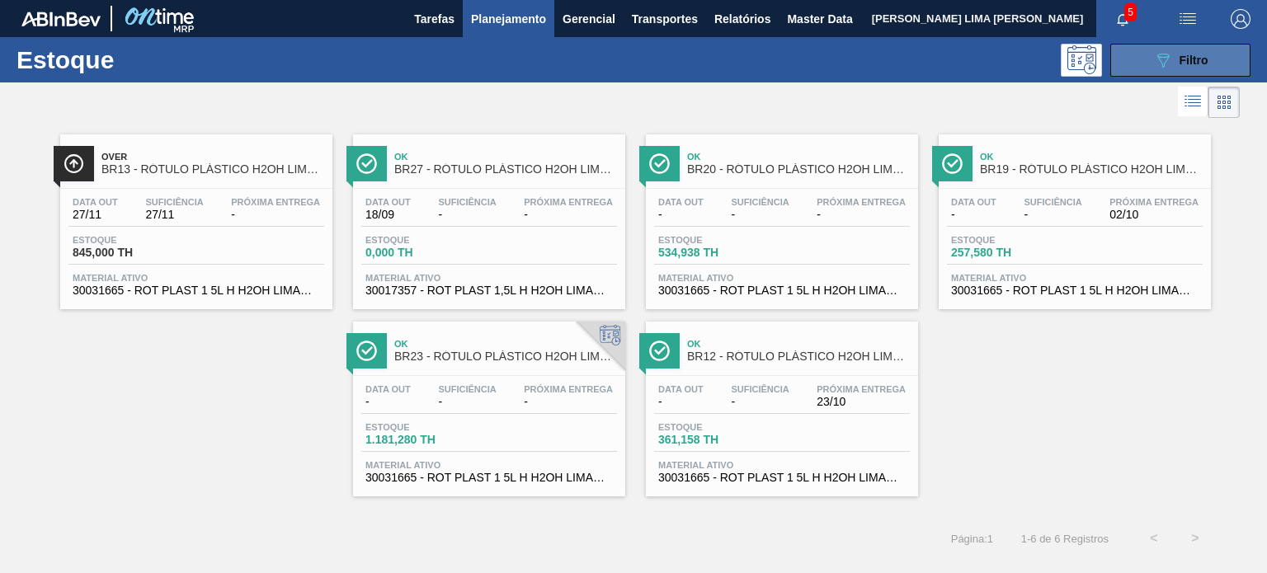
click at [1122, 51] on button "089F7B8B-B2A5-4AFE-B5C0-19BA573D28AC Filtro" at bounding box center [1180, 60] width 140 height 33
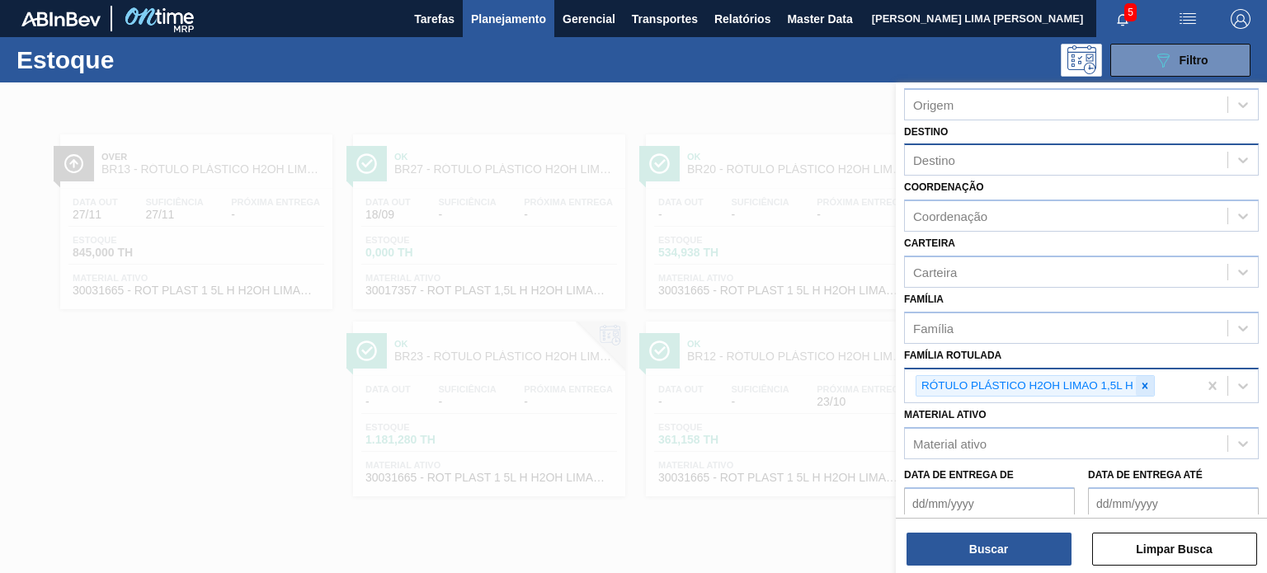
click at [1148, 380] on icon at bounding box center [1145, 386] width 12 height 12
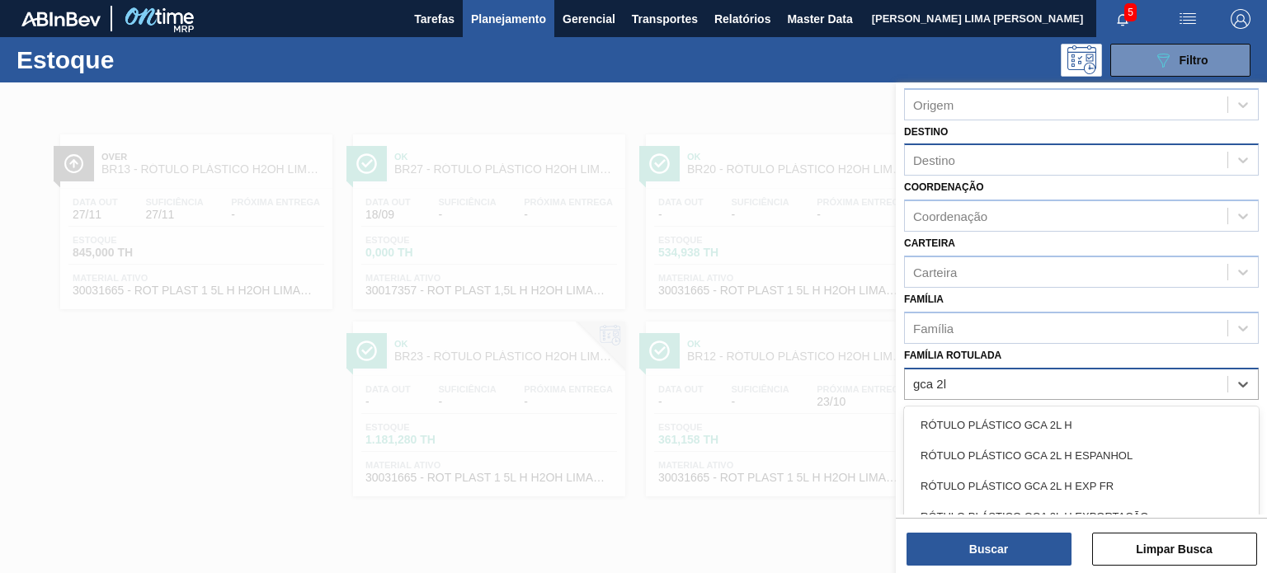
type Rotulada "gca 2l h"
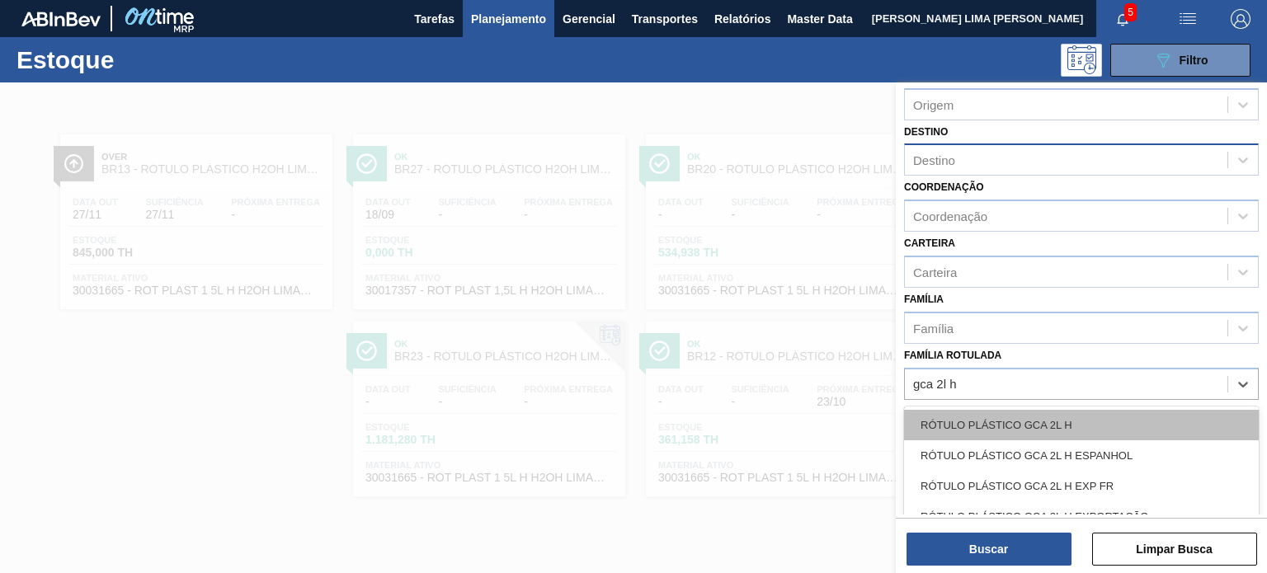
click at [974, 430] on div "RÓTULO PLÁSTICO GCA 2L H" at bounding box center [1081, 425] width 355 height 31
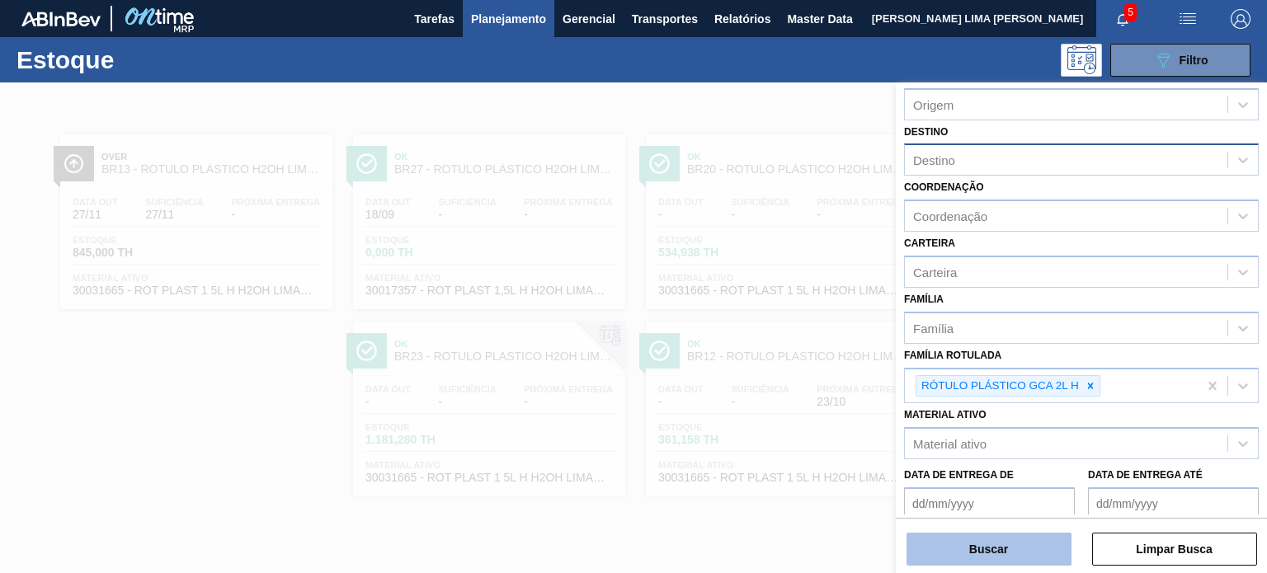
click at [1016, 554] on button "Buscar" at bounding box center [989, 549] width 165 height 33
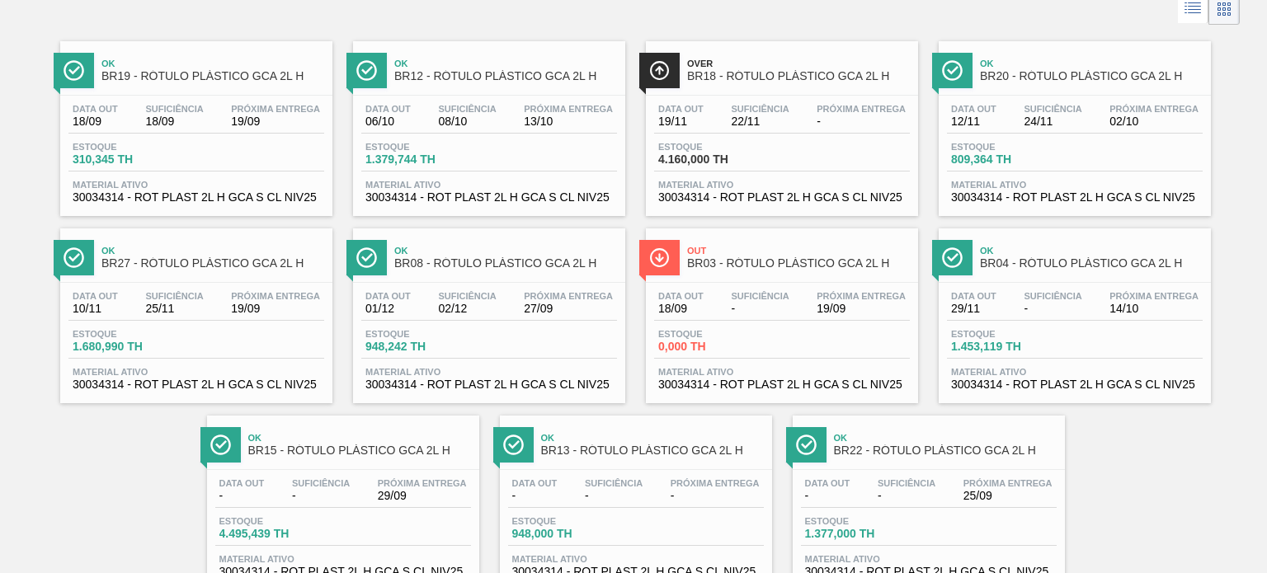
scroll to position [67, 0]
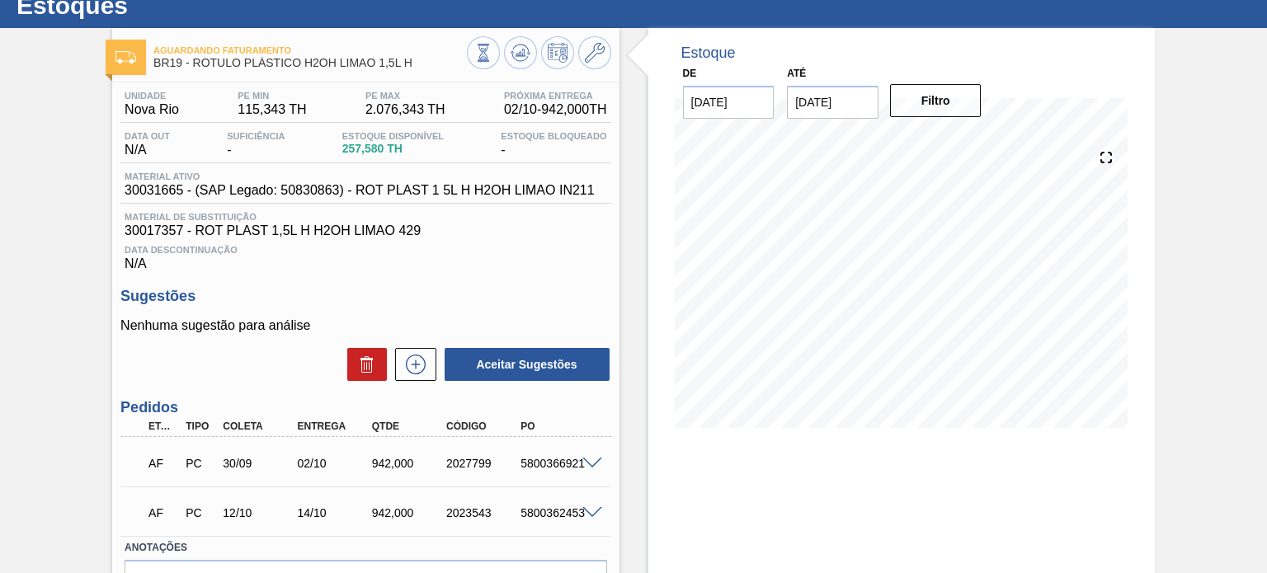
scroll to position [83, 0]
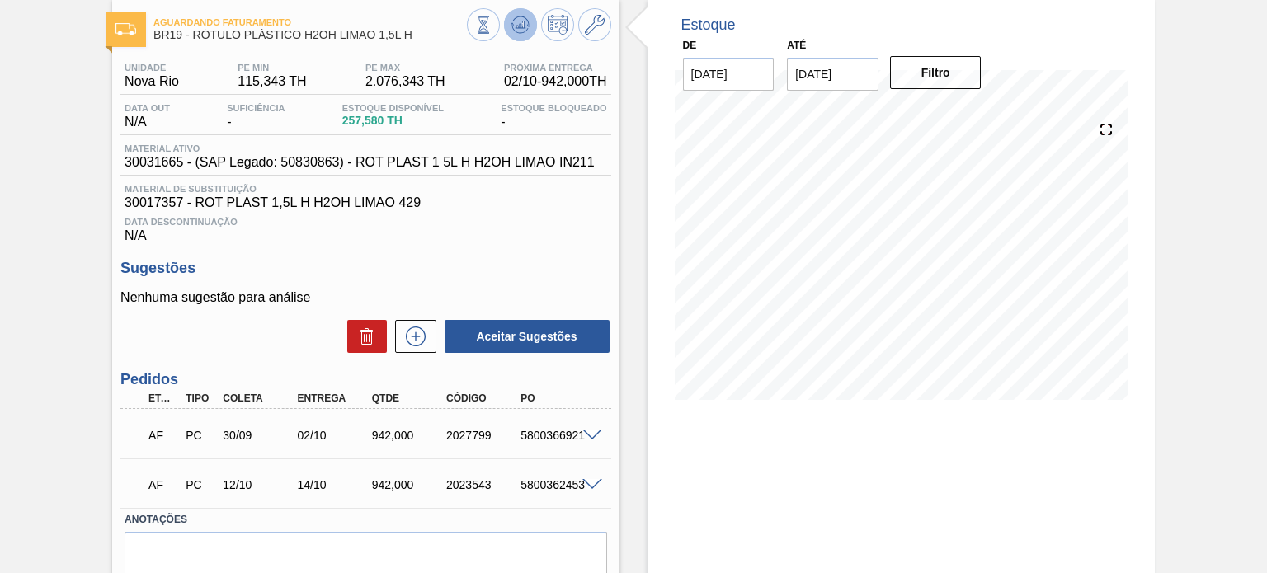
click at [516, 19] on icon at bounding box center [521, 25] width 20 height 20
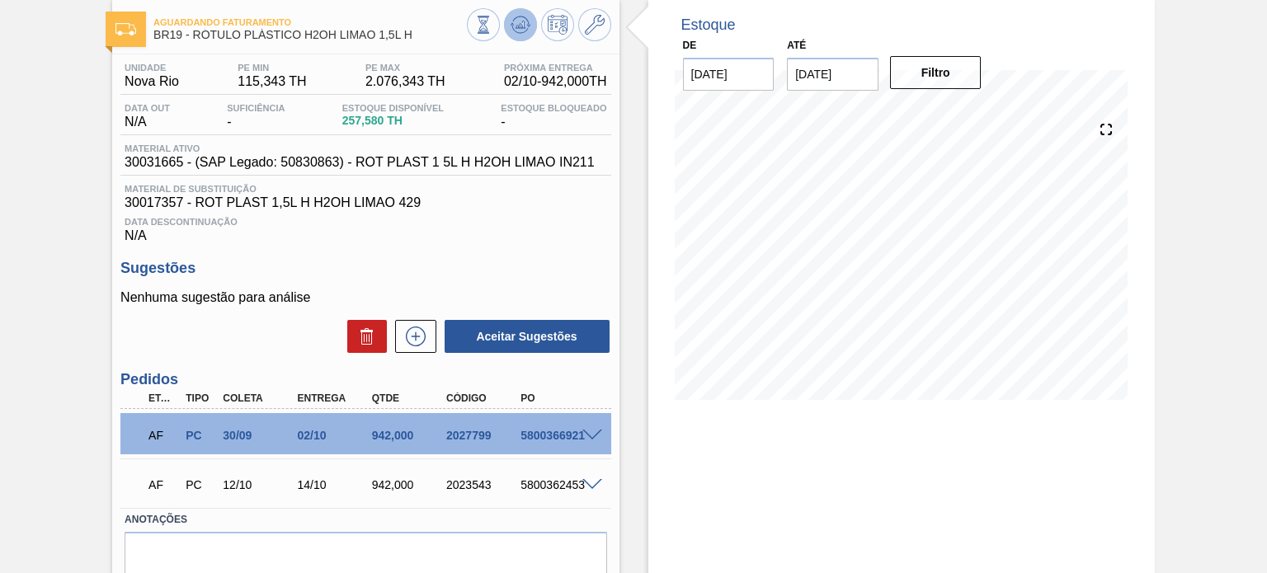
click at [516, 19] on icon at bounding box center [521, 25] width 20 height 20
